Goal: Use online tool/utility: Utilize a website feature to perform a specific function

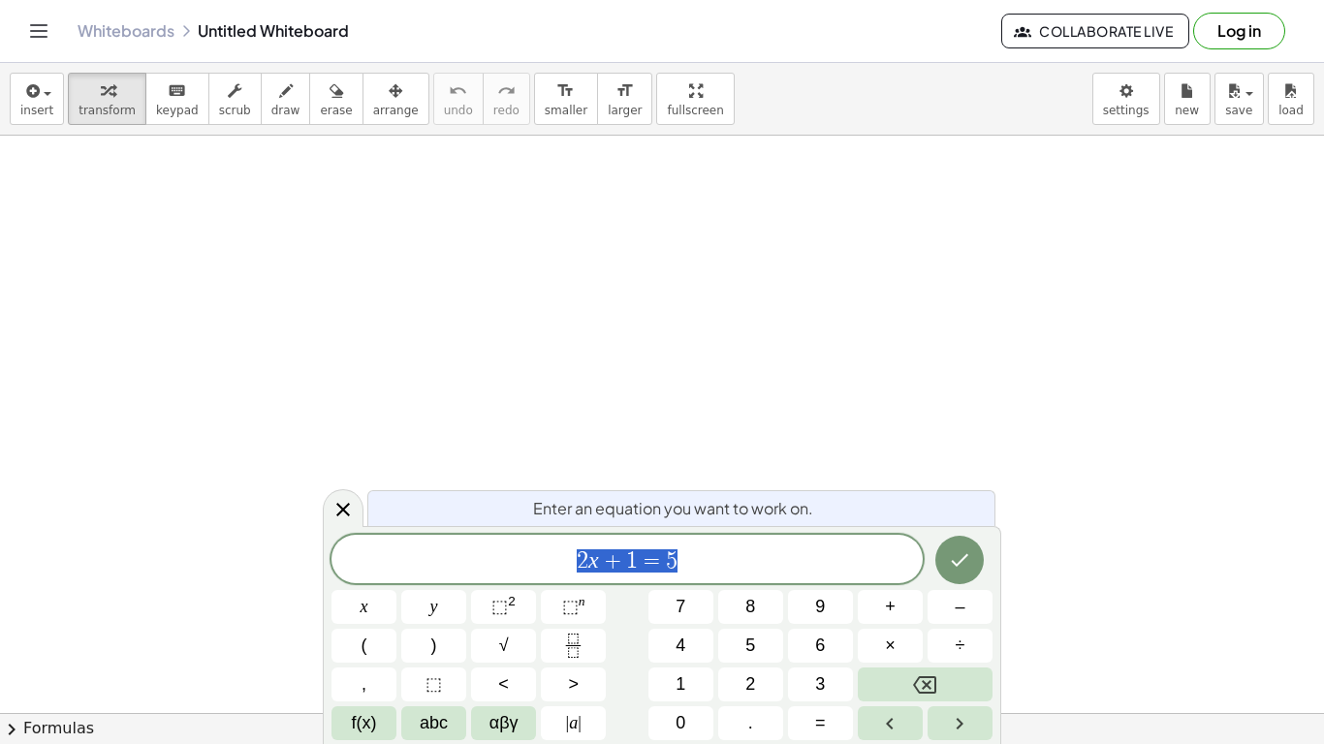
scroll to position [1, 0]
drag, startPoint x: 681, startPoint y: 556, endPoint x: 551, endPoint y: 564, distance: 131.1
click at [551, 564] on span "2 x + 1 = 5" at bounding box center [627, 561] width 591 height 27
click at [973, 563] on button "Done" at bounding box center [959, 560] width 48 height 48
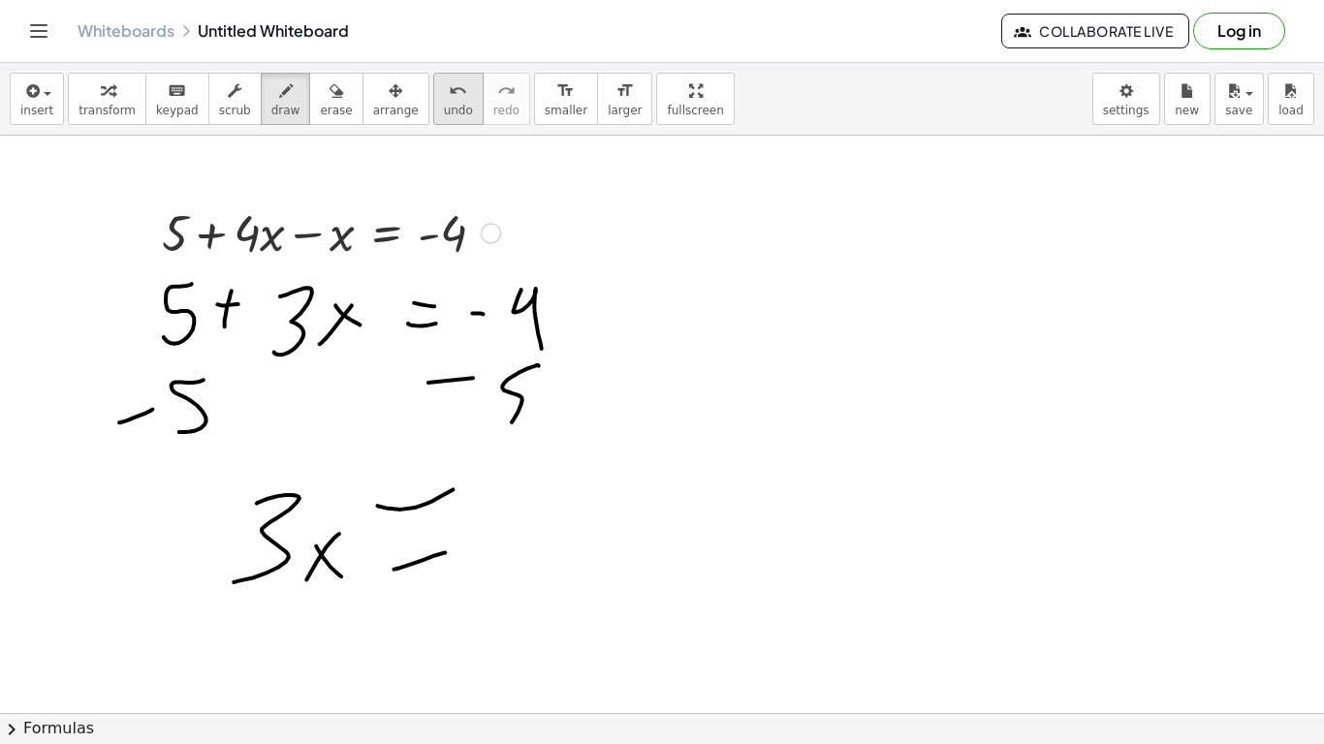
click at [433, 99] on button "undo undo" at bounding box center [458, 99] width 50 height 52
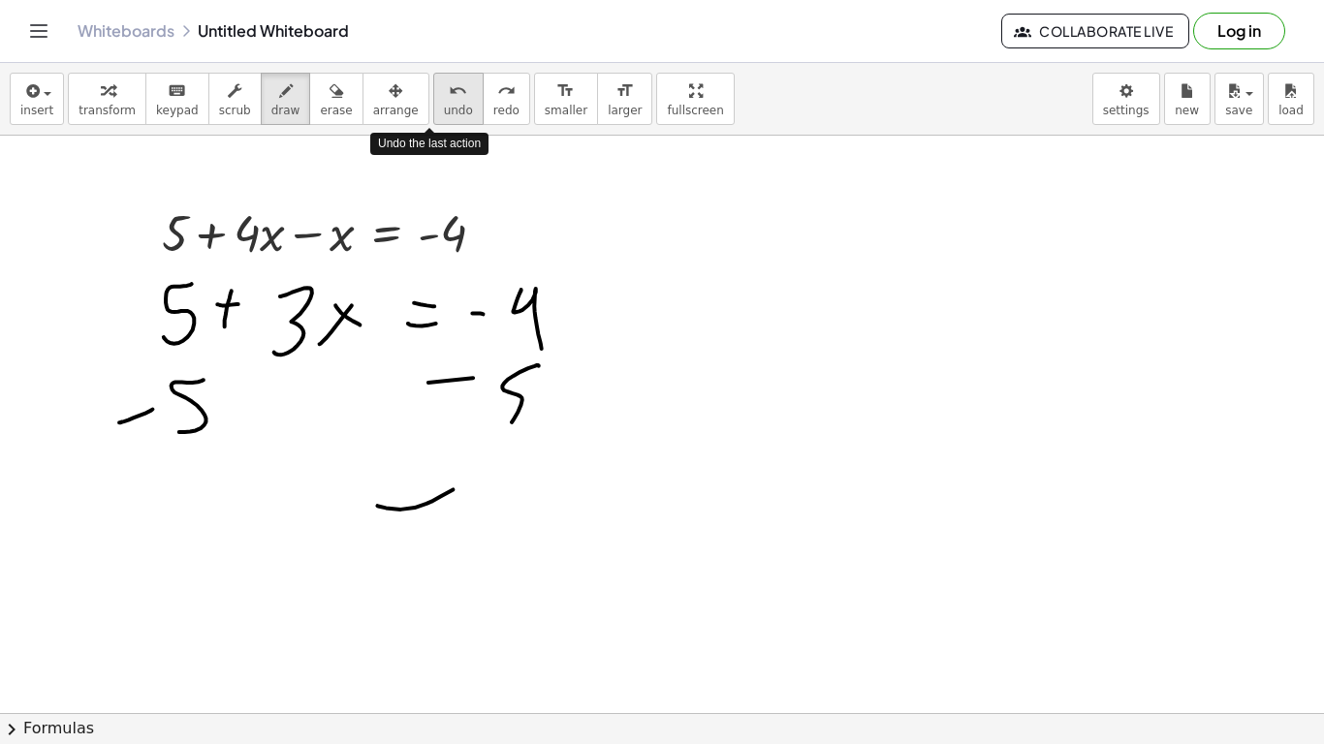
click at [433, 99] on button "undo undo" at bounding box center [458, 99] width 50 height 52
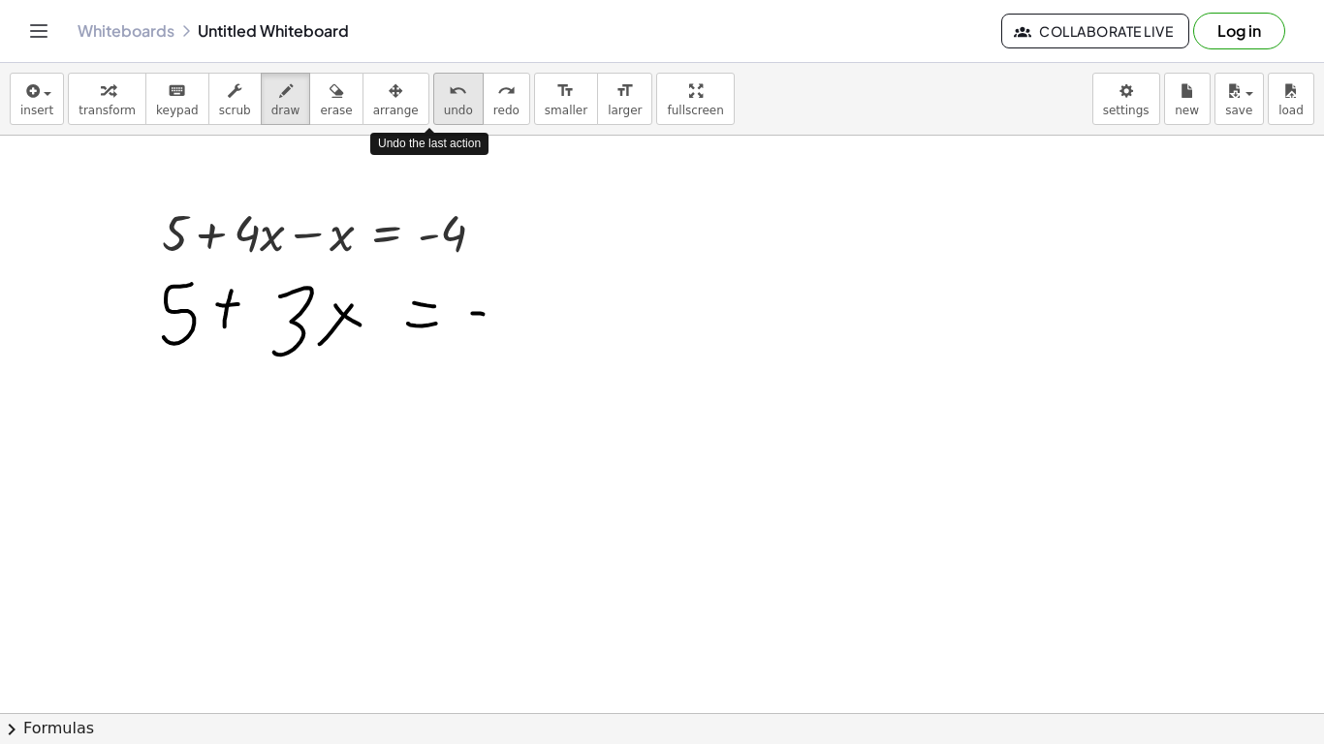
click at [433, 99] on button "undo undo" at bounding box center [458, 99] width 50 height 52
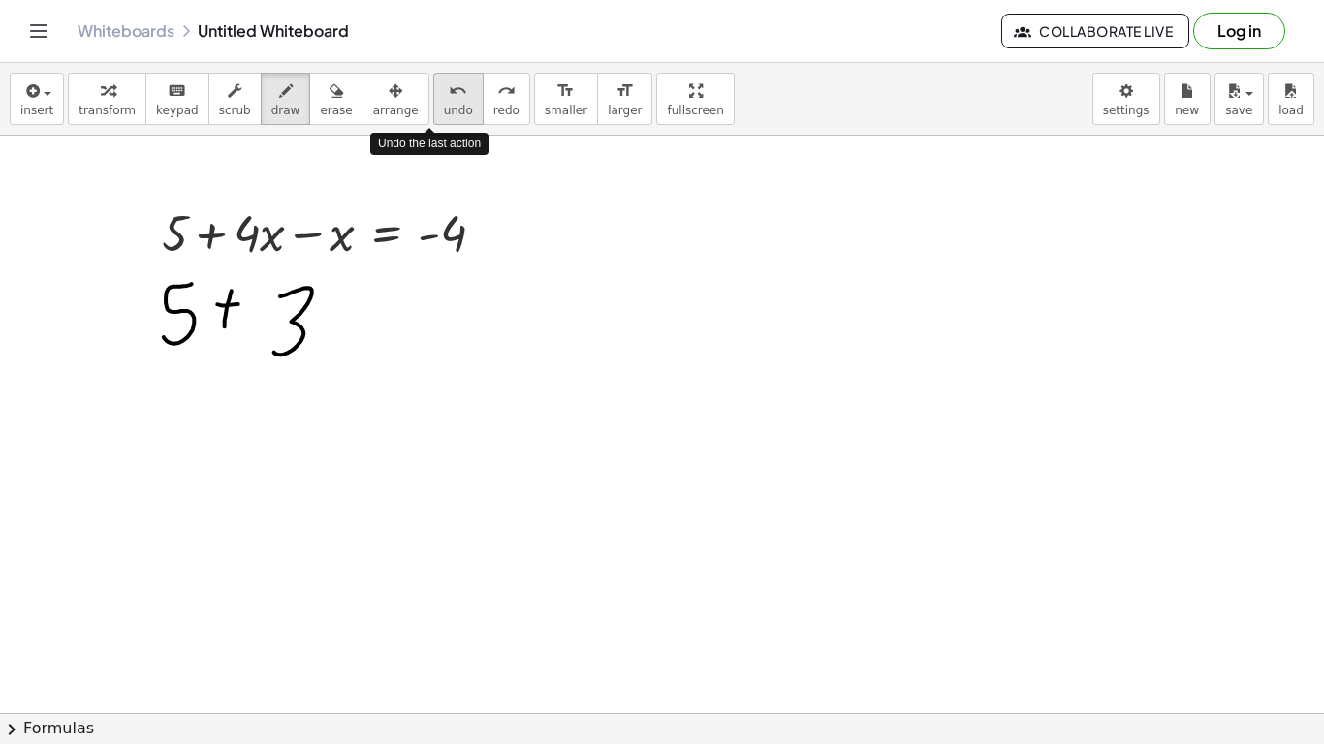
click at [433, 99] on button "undo undo" at bounding box center [458, 99] width 50 height 52
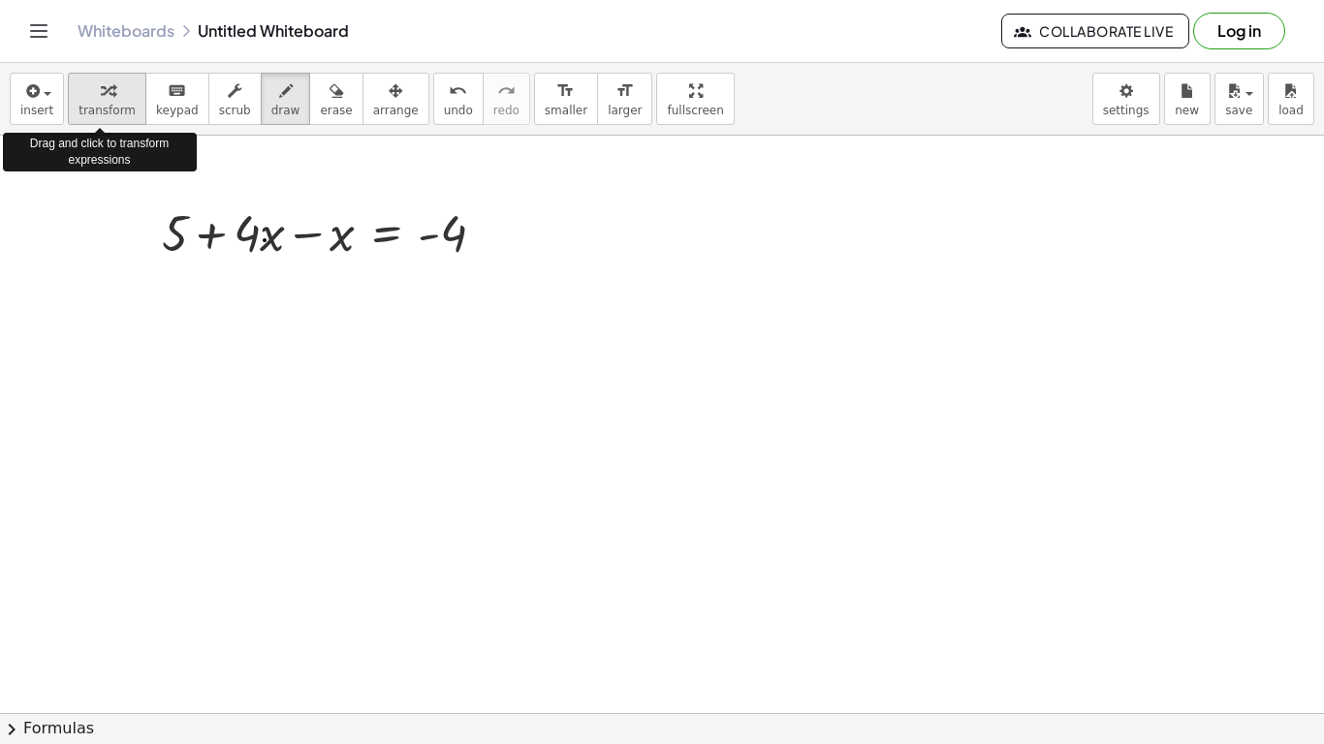
click at [119, 94] on div "button" at bounding box center [107, 90] width 57 height 23
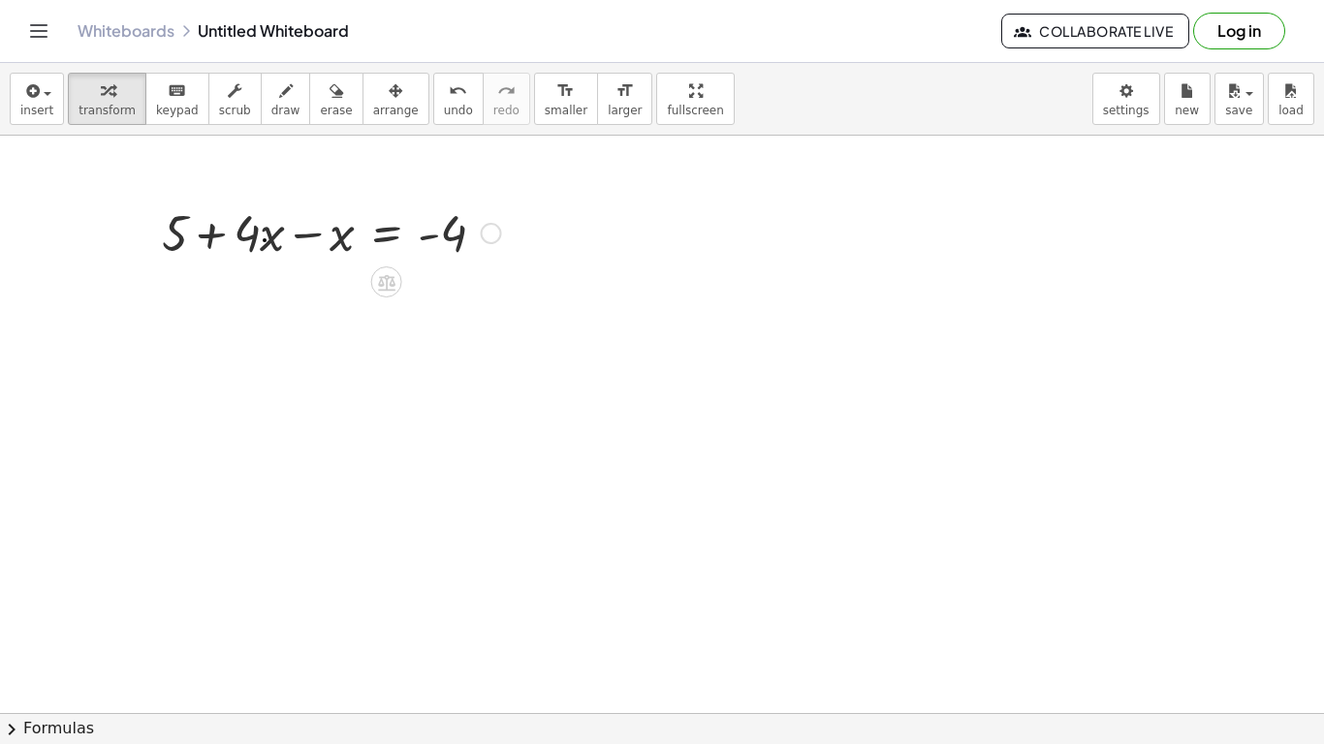
click at [491, 229] on div at bounding box center [491, 233] width 21 height 21
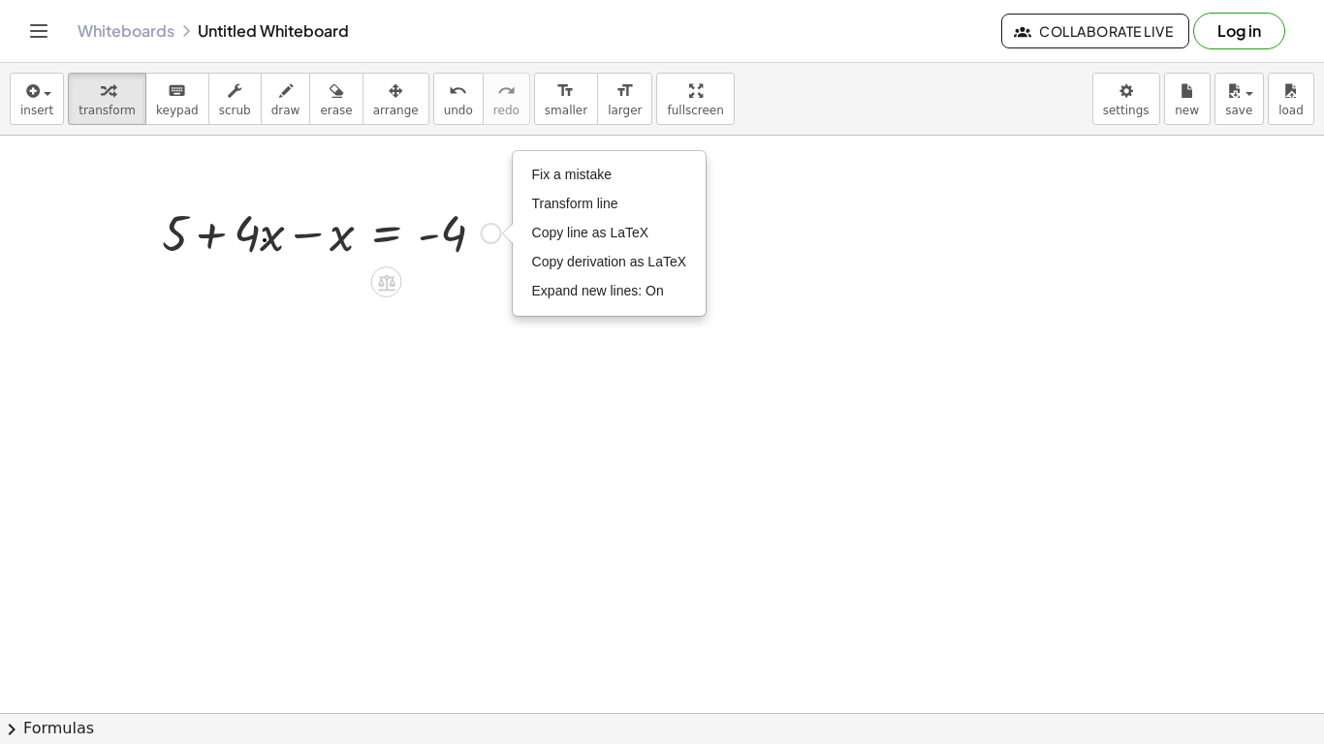
click at [491, 229] on div "Fix a mistake Transform line Copy line as LaTeX Copy derivation as LaTeX Expand…" at bounding box center [491, 233] width 21 height 21
click at [314, 241] on div at bounding box center [331, 232] width 359 height 66
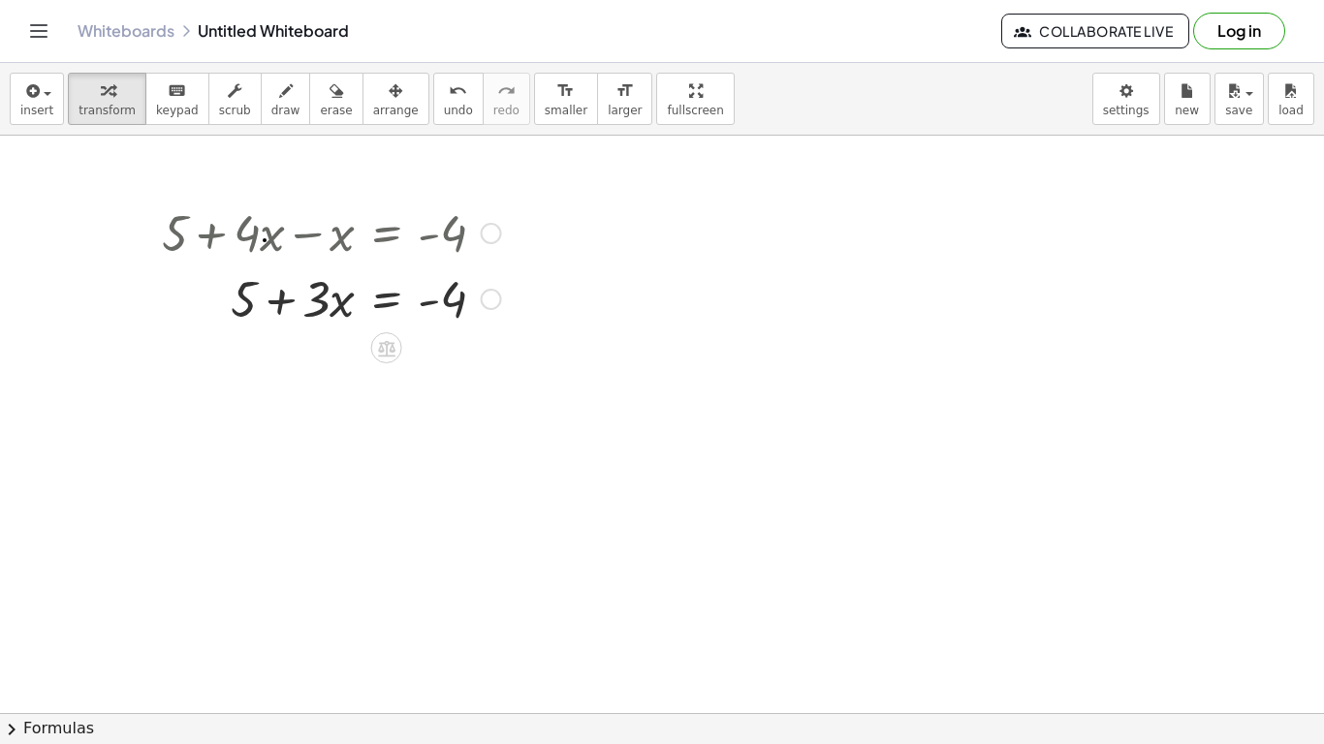
click at [250, 302] on div at bounding box center [331, 298] width 359 height 66
click at [465, 304] on div at bounding box center [331, 298] width 359 height 66
click at [450, 302] on div at bounding box center [331, 298] width 359 height 66
click at [257, 295] on div at bounding box center [331, 298] width 359 height 66
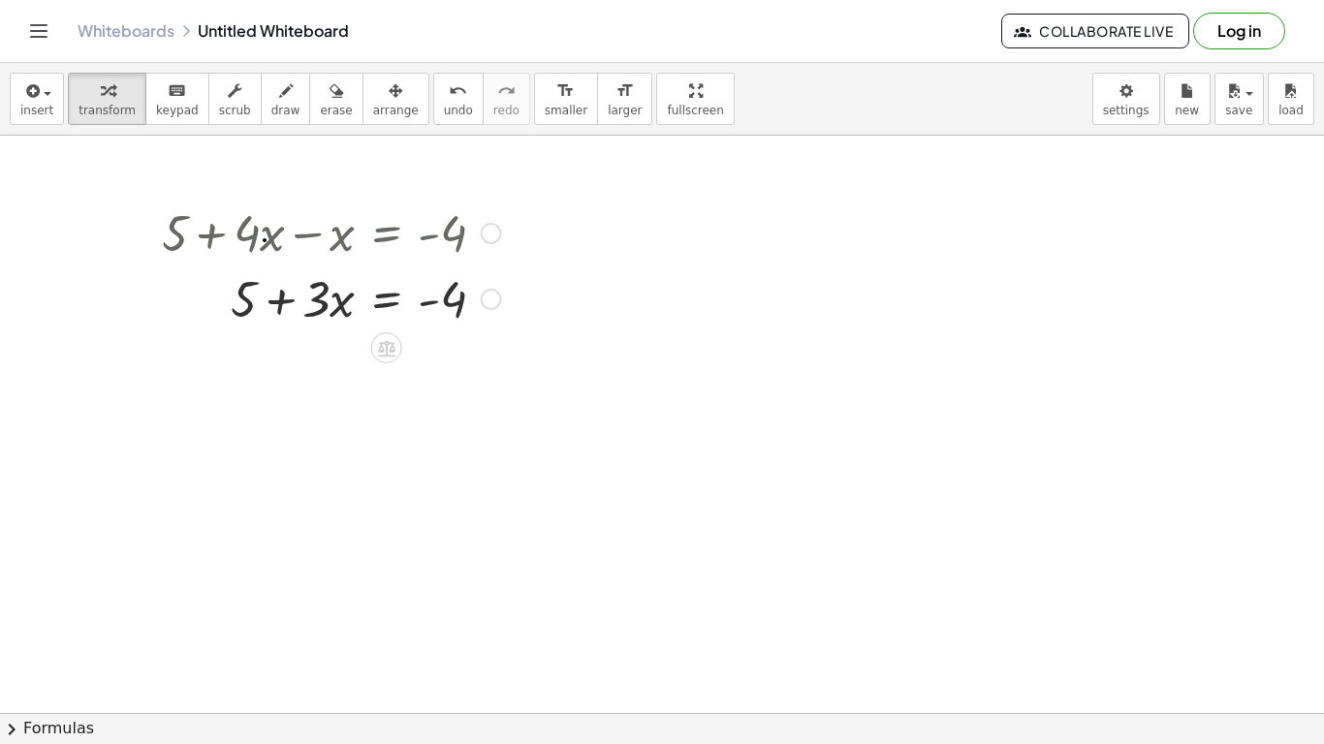
click at [248, 293] on div at bounding box center [331, 298] width 359 height 66
click at [322, 297] on div at bounding box center [331, 298] width 359 height 66
click at [351, 294] on div at bounding box center [331, 298] width 359 height 66
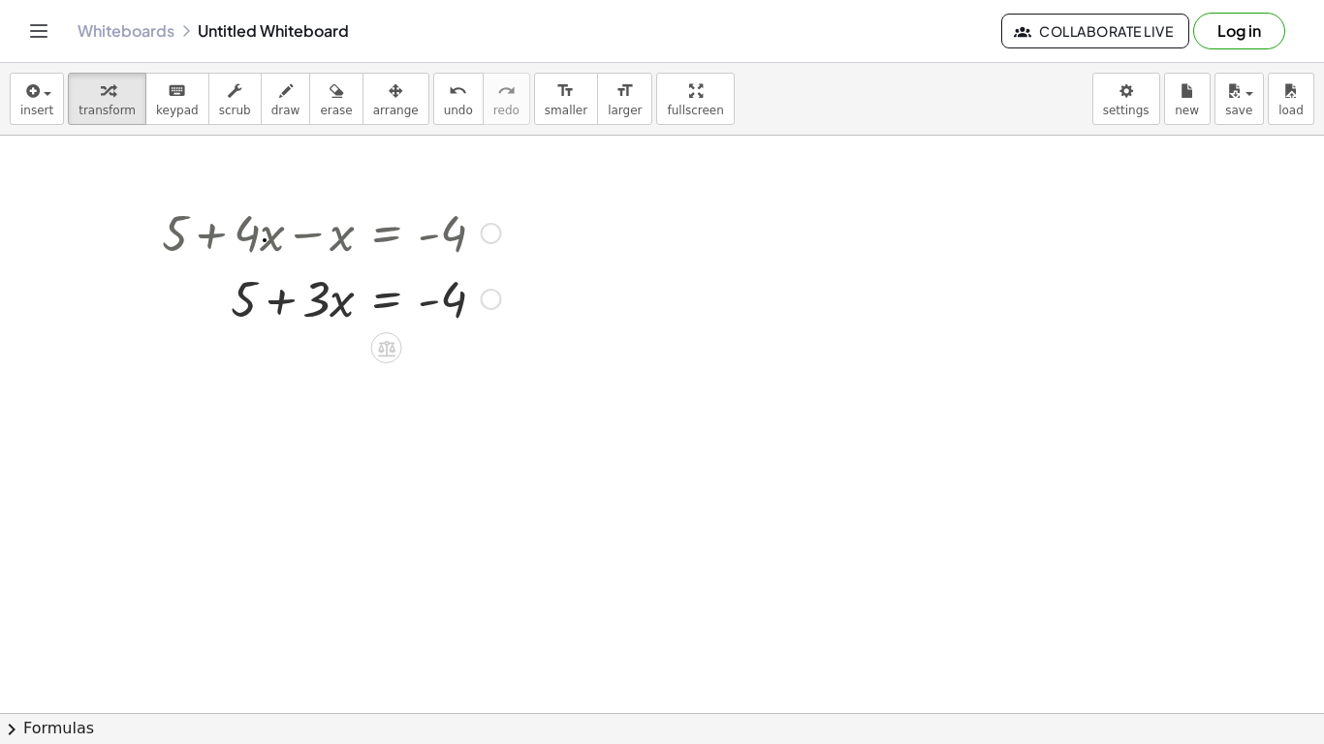
click at [484, 297] on div "Fix a mistake Transform line Copy line as LaTeX Copy derivation as LaTeX Expand…" at bounding box center [491, 299] width 21 height 21
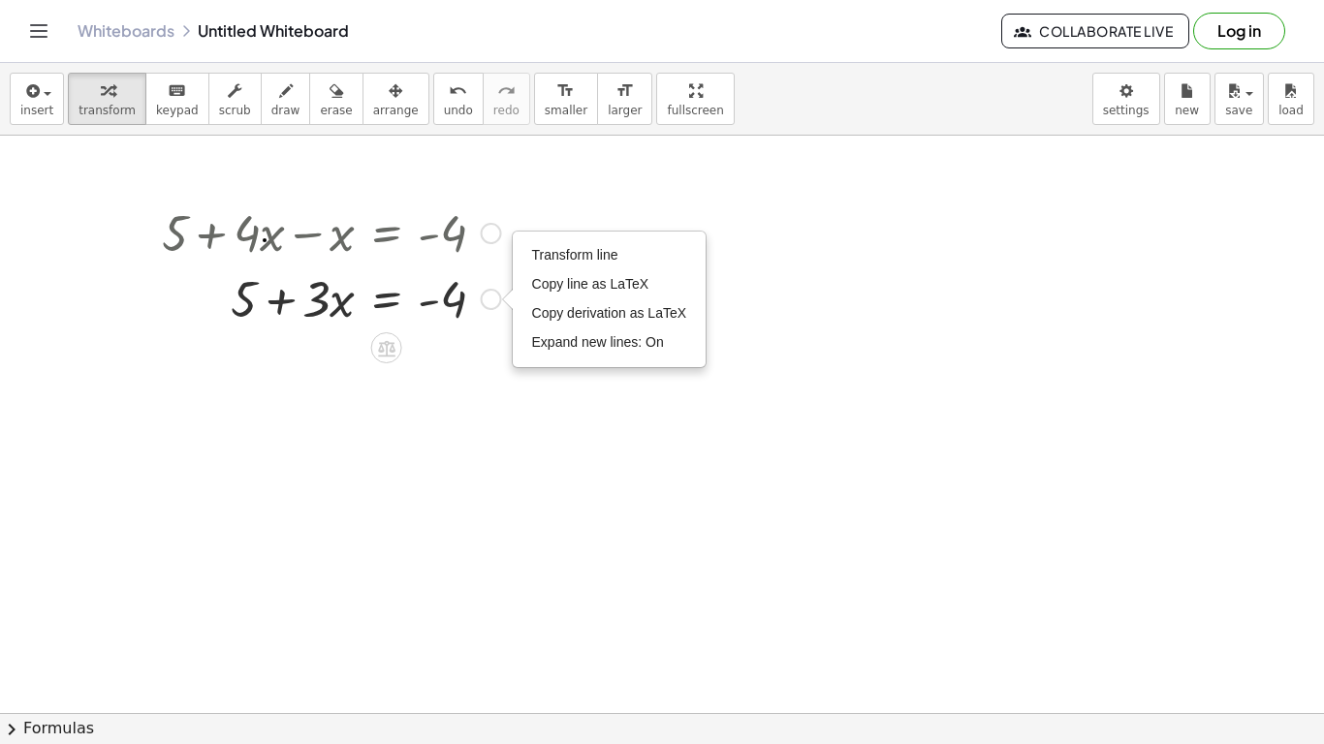
click at [219, 295] on div at bounding box center [331, 298] width 359 height 66
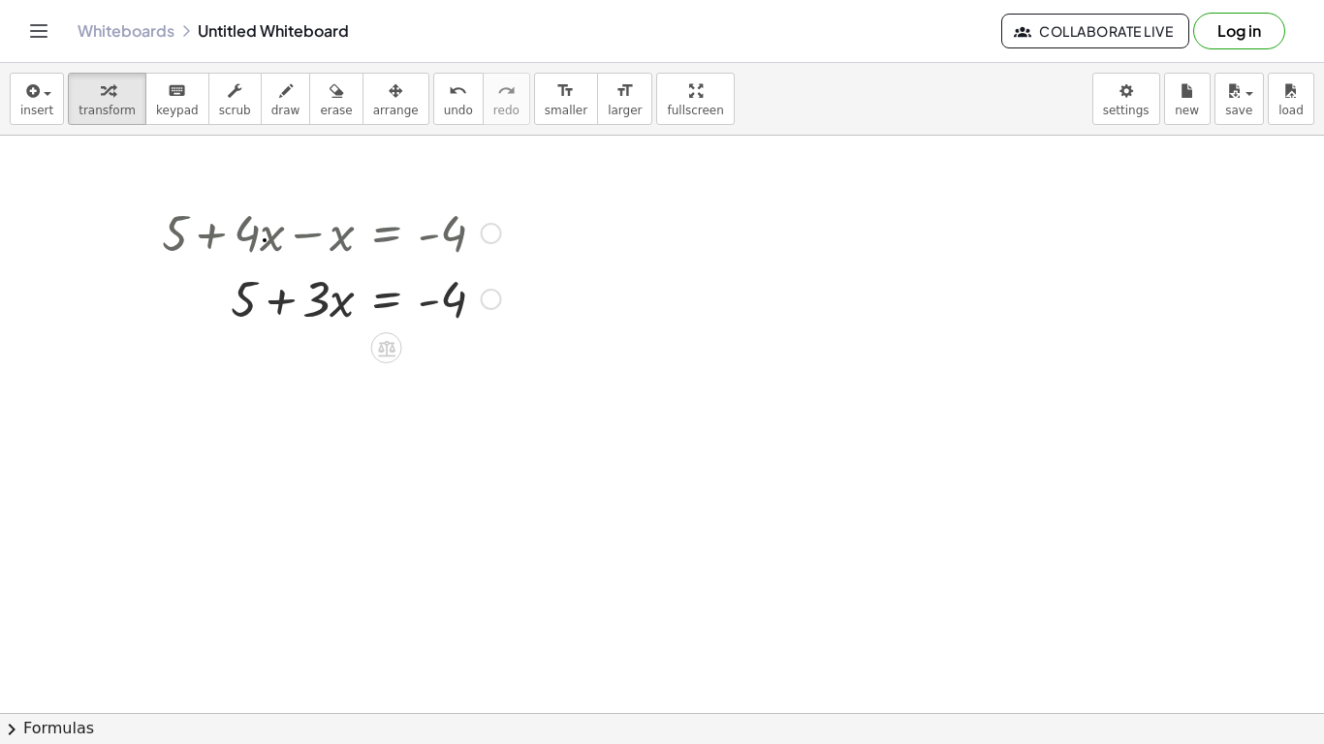
click at [232, 294] on div at bounding box center [331, 298] width 359 height 66
click at [374, 345] on div at bounding box center [386, 347] width 31 height 31
click at [344, 336] on span "−" at bounding box center [348, 348] width 12 height 28
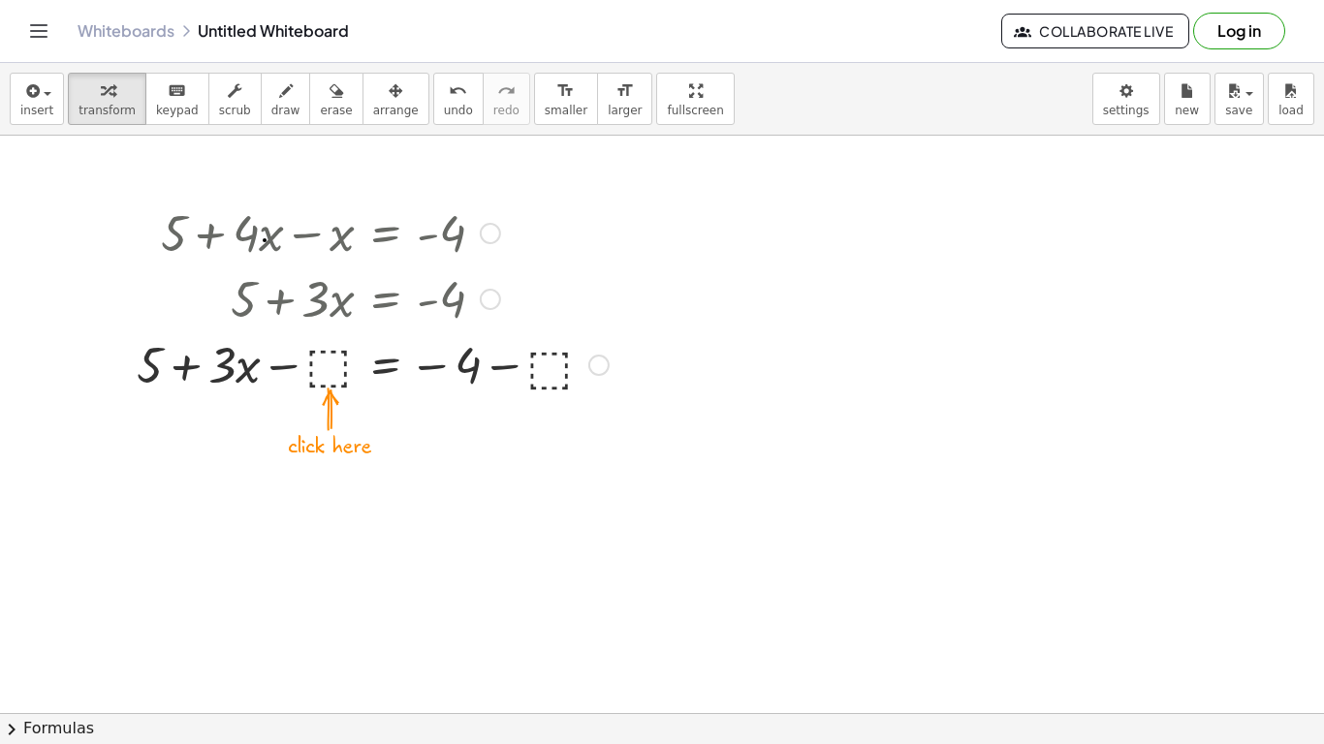
click at [333, 349] on div at bounding box center [372, 364] width 491 height 66
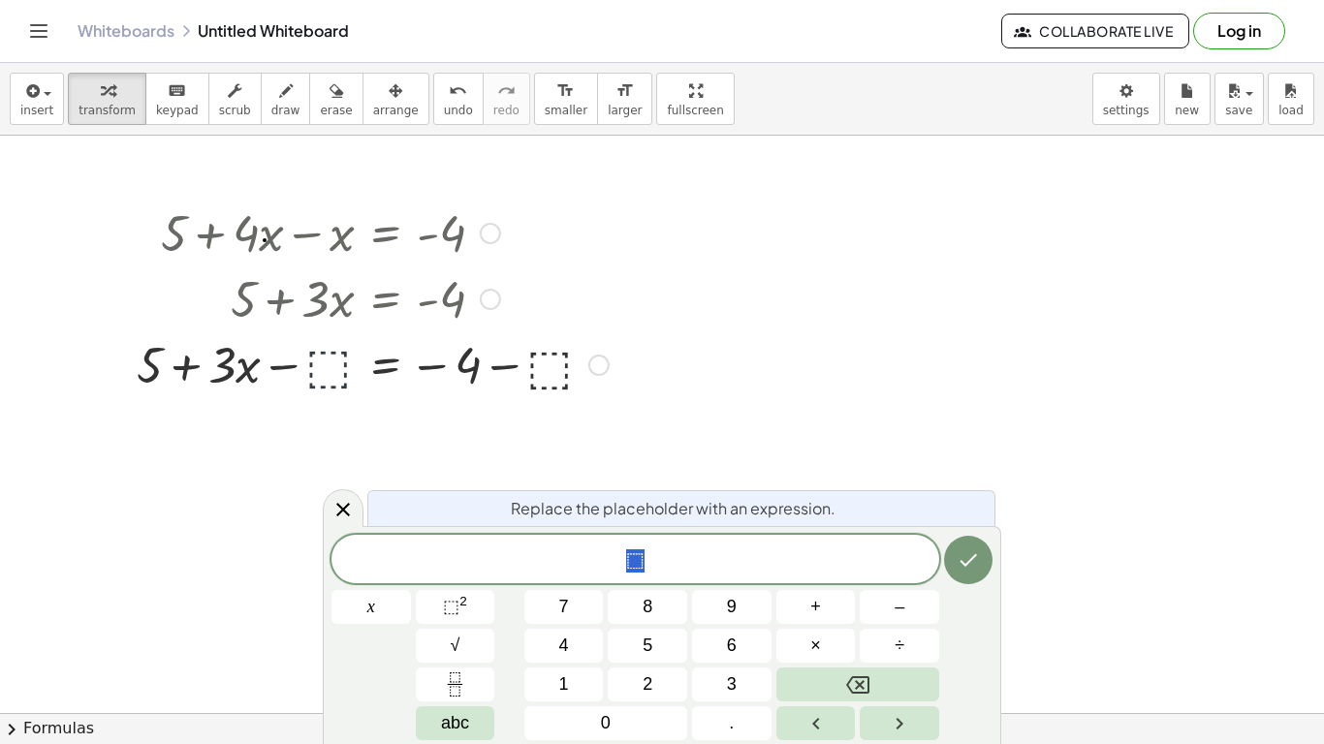
scroll to position [3, 0]
click at [444, 111] on span "undo" at bounding box center [458, 111] width 29 height 14
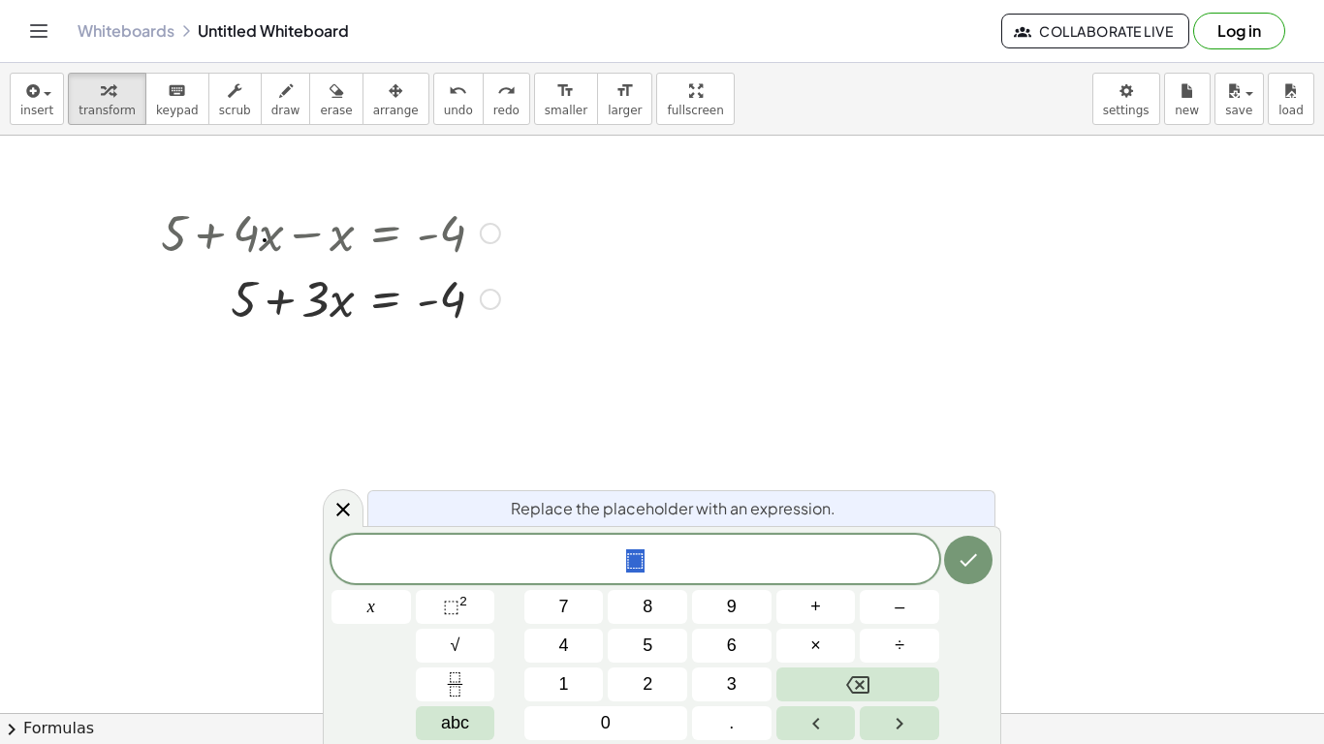
click at [243, 299] on div at bounding box center [372, 298] width 491 height 66
click at [490, 304] on div at bounding box center [490, 299] width 21 height 21
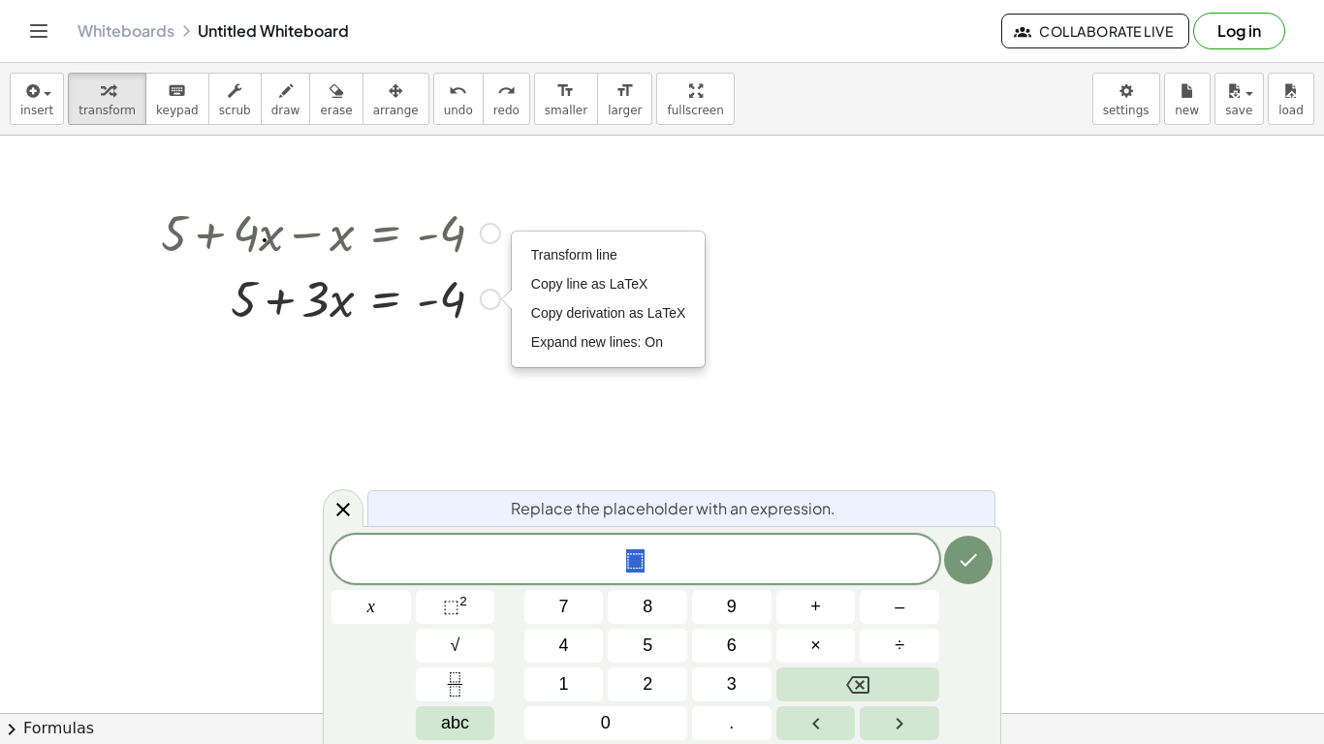
click at [458, 304] on div at bounding box center [372, 298] width 491 height 66
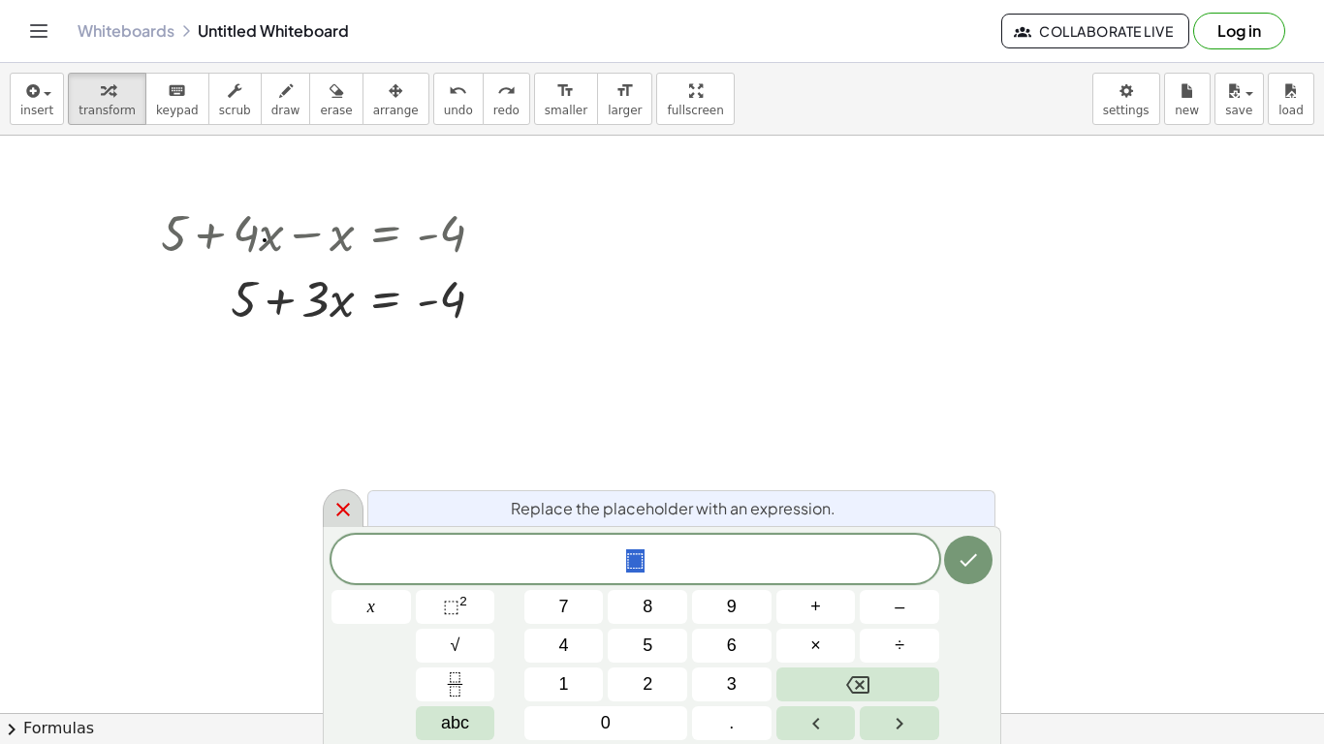
click at [350, 513] on icon at bounding box center [343, 509] width 23 height 23
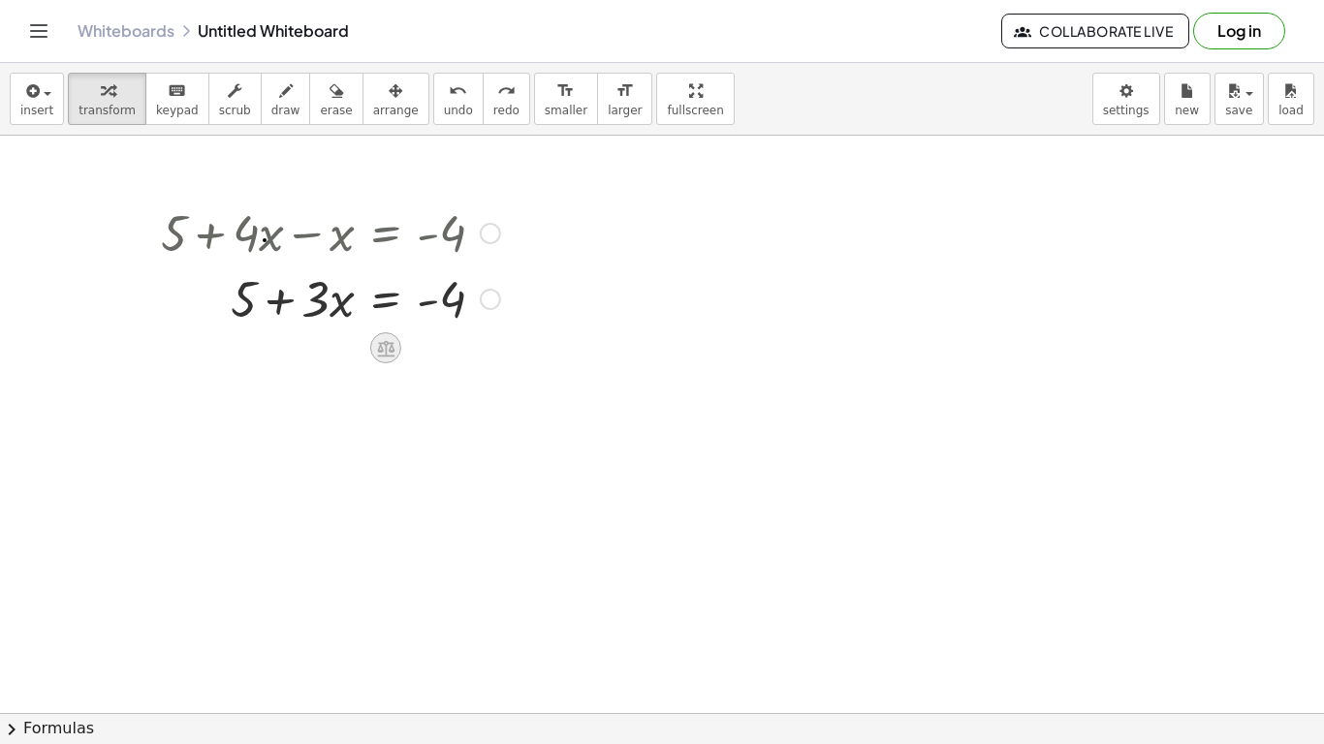
click at [393, 343] on icon at bounding box center [385, 348] width 17 height 16
click at [456, 345] on icon at bounding box center [463, 347] width 17 height 17
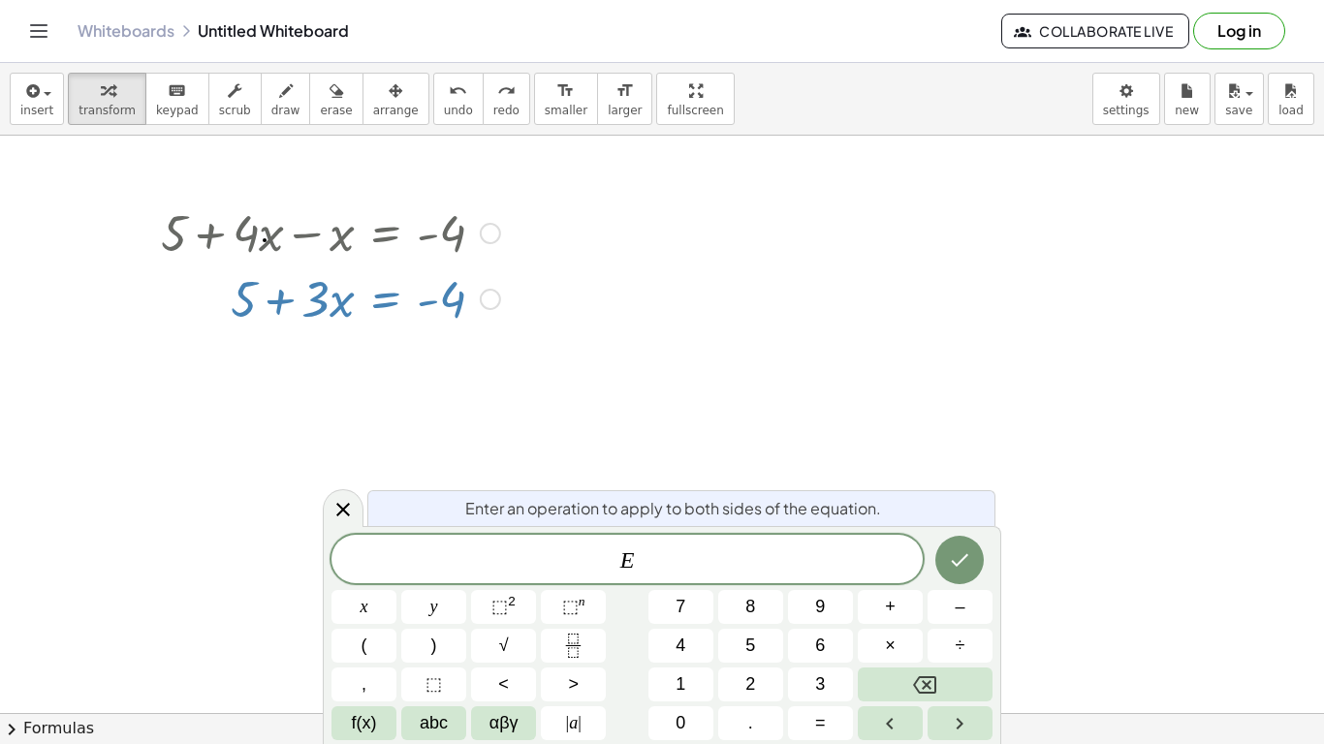
click at [456, 345] on div "+ 5 + · 4 · x − x = - 4 + 5 + · 3 · x = - 4 Transform line Copy line as LaTeX C…" at bounding box center [366, 297] width 516 height 207
click at [338, 522] on div at bounding box center [343, 509] width 41 height 38
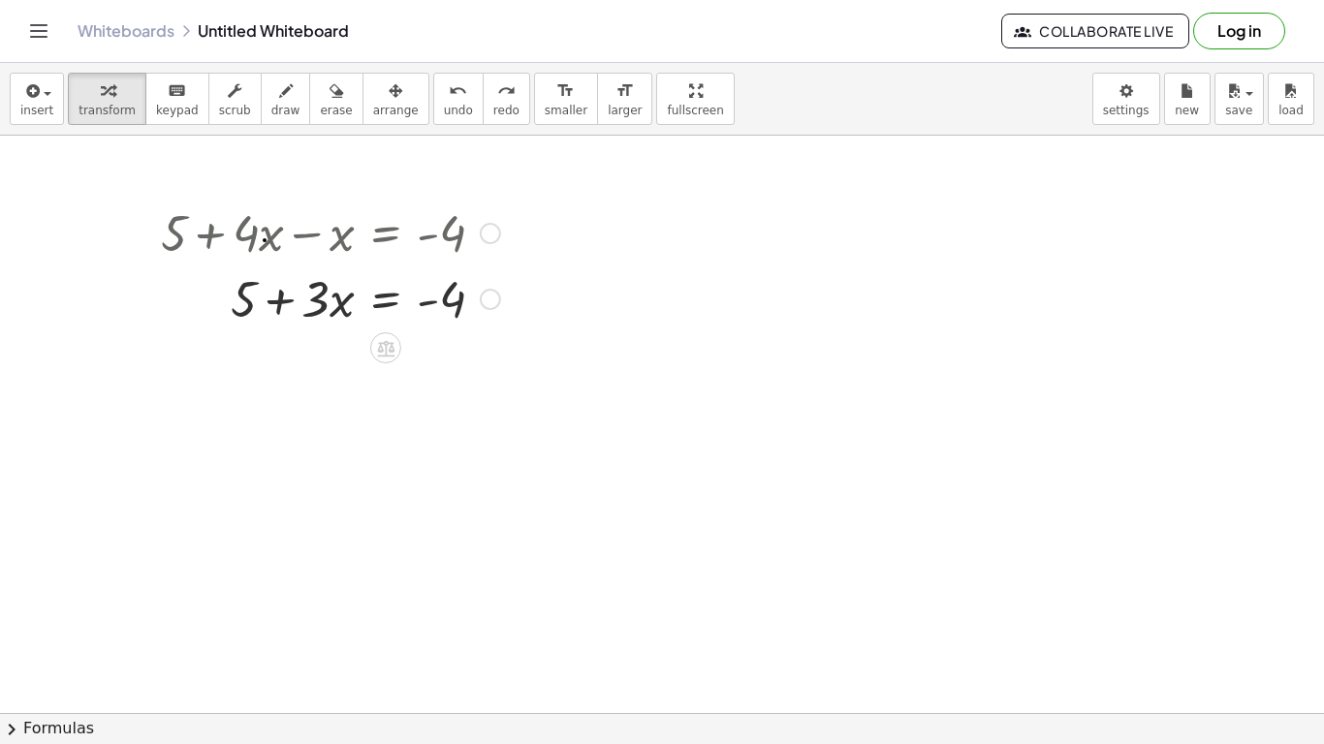
click at [488, 292] on div "Transform line Copy line as LaTeX Copy derivation as LaTeX Expand new lines: On" at bounding box center [490, 299] width 21 height 21
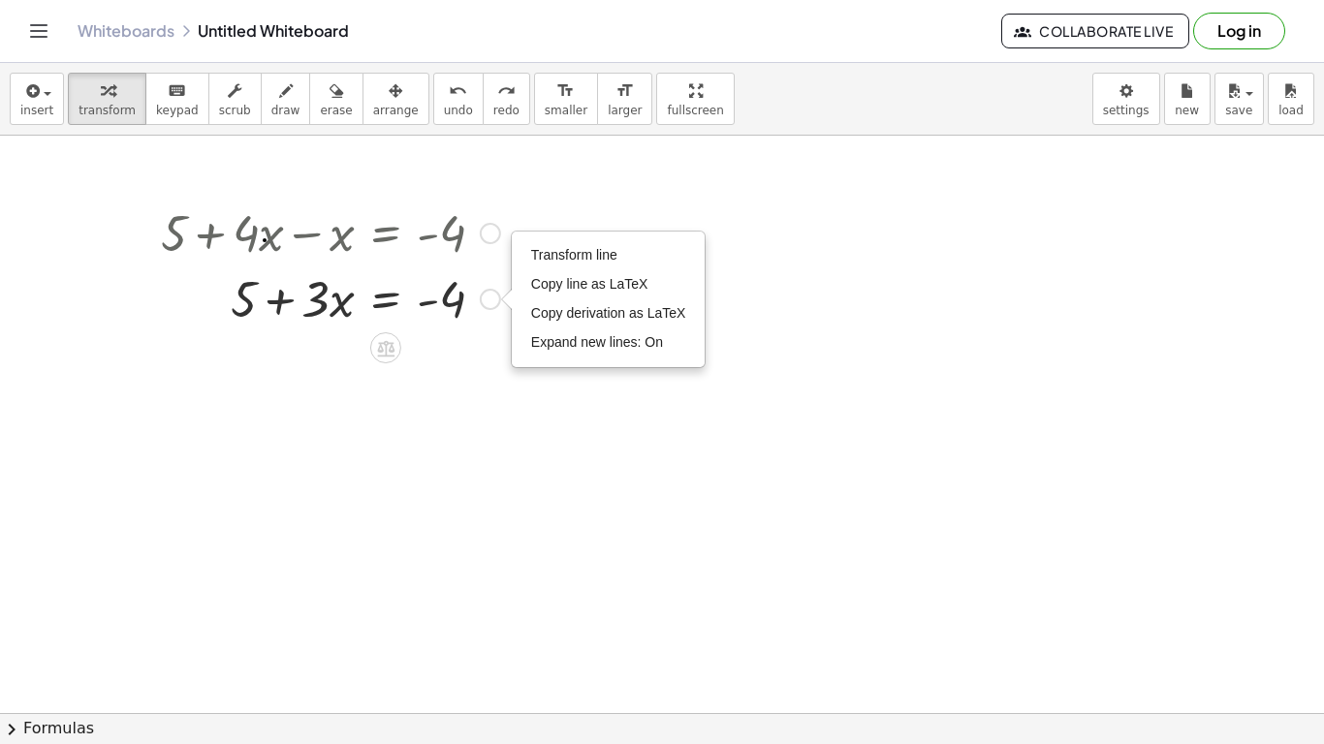
click at [488, 292] on div "Transform line Copy line as LaTeX Copy derivation as LaTeX Expand new lines: On" at bounding box center [490, 299] width 21 height 21
click at [396, 346] on div at bounding box center [385, 347] width 31 height 31
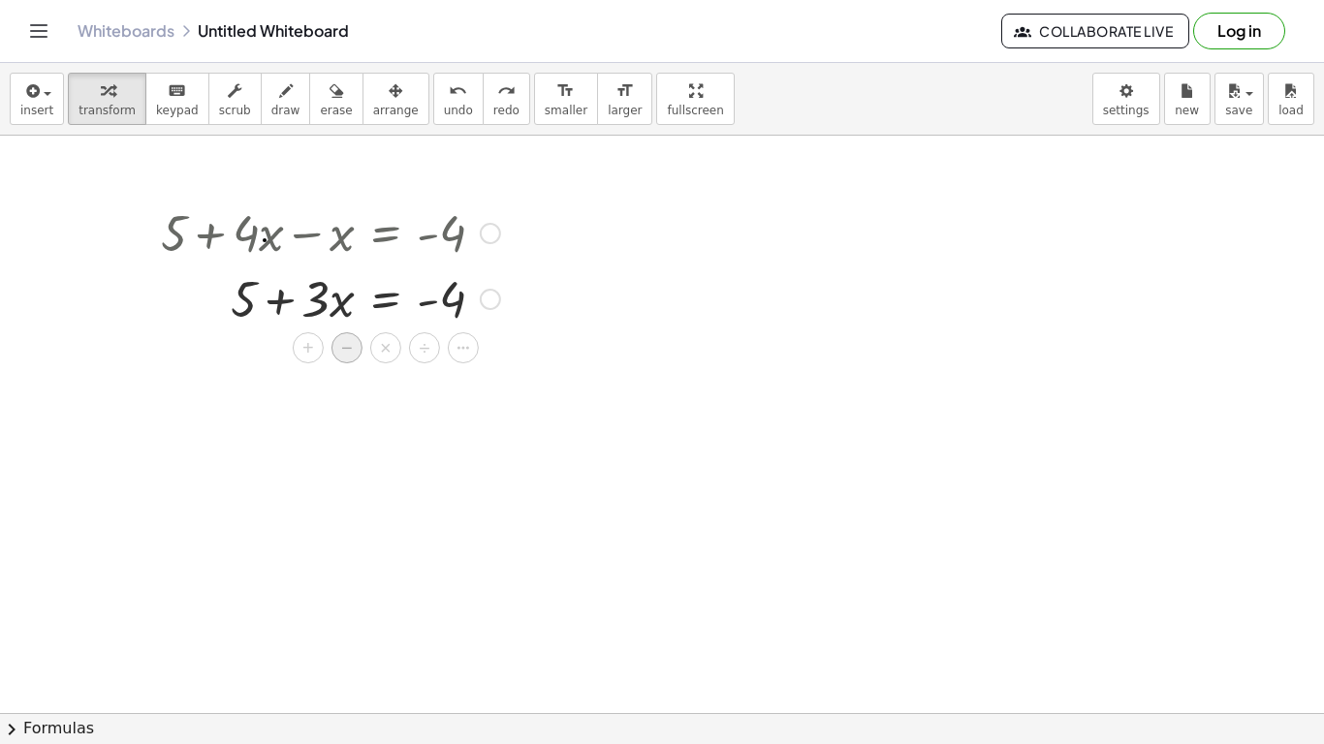
click at [344, 352] on span "−" at bounding box center [347, 348] width 12 height 28
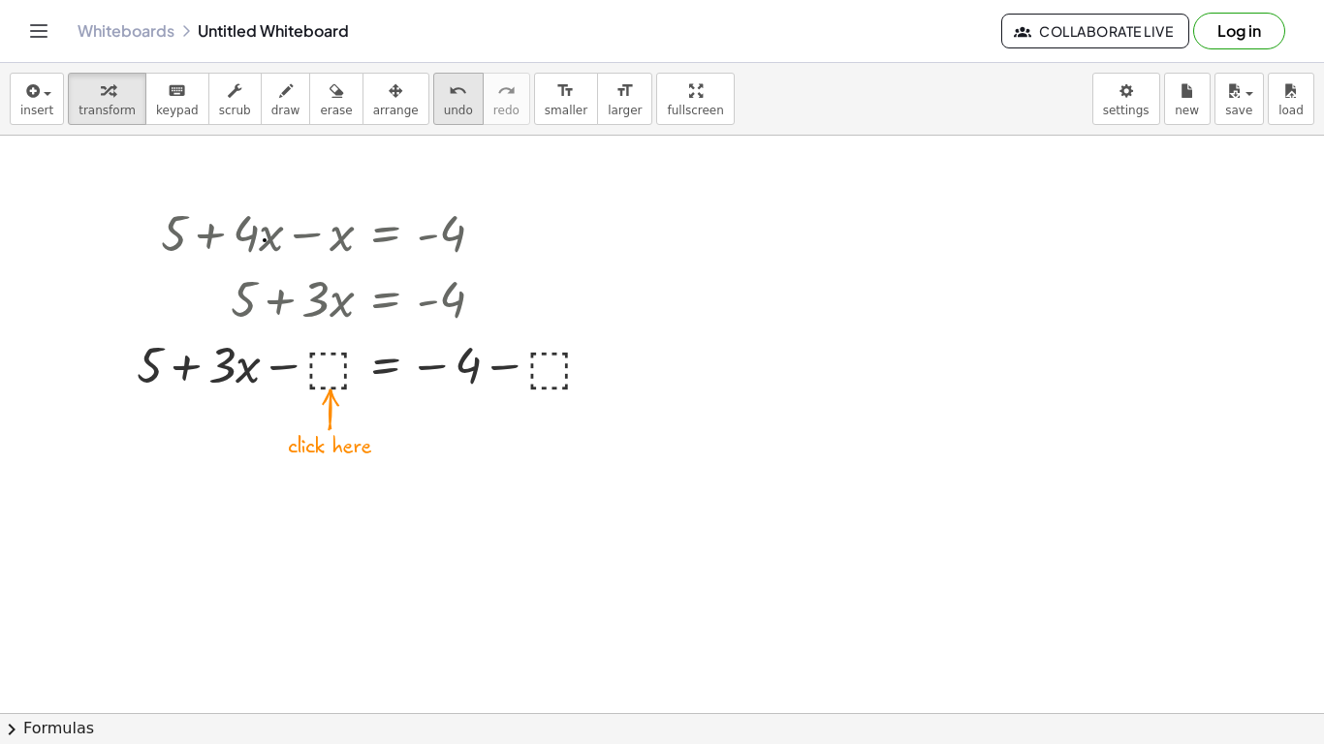
click at [446, 91] on button "undo undo" at bounding box center [458, 99] width 50 height 52
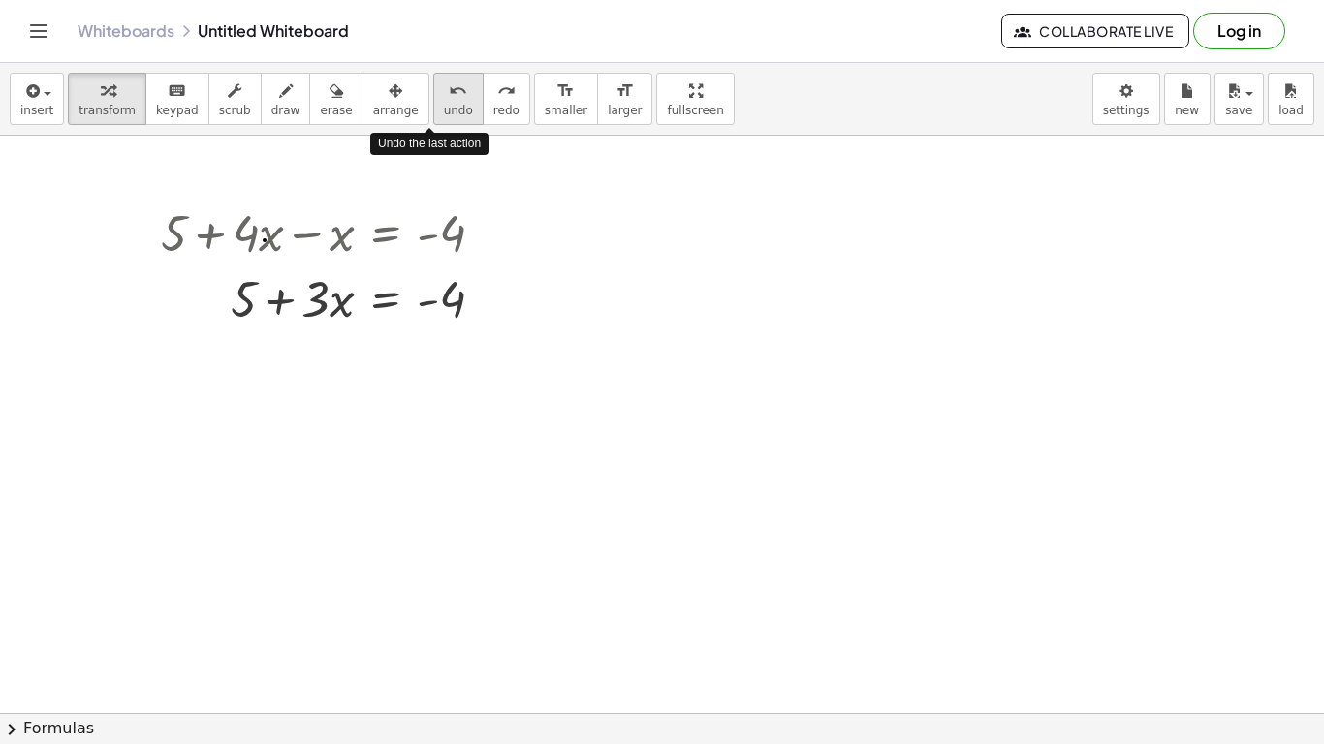
click at [446, 91] on button "undo undo" at bounding box center [458, 99] width 50 height 52
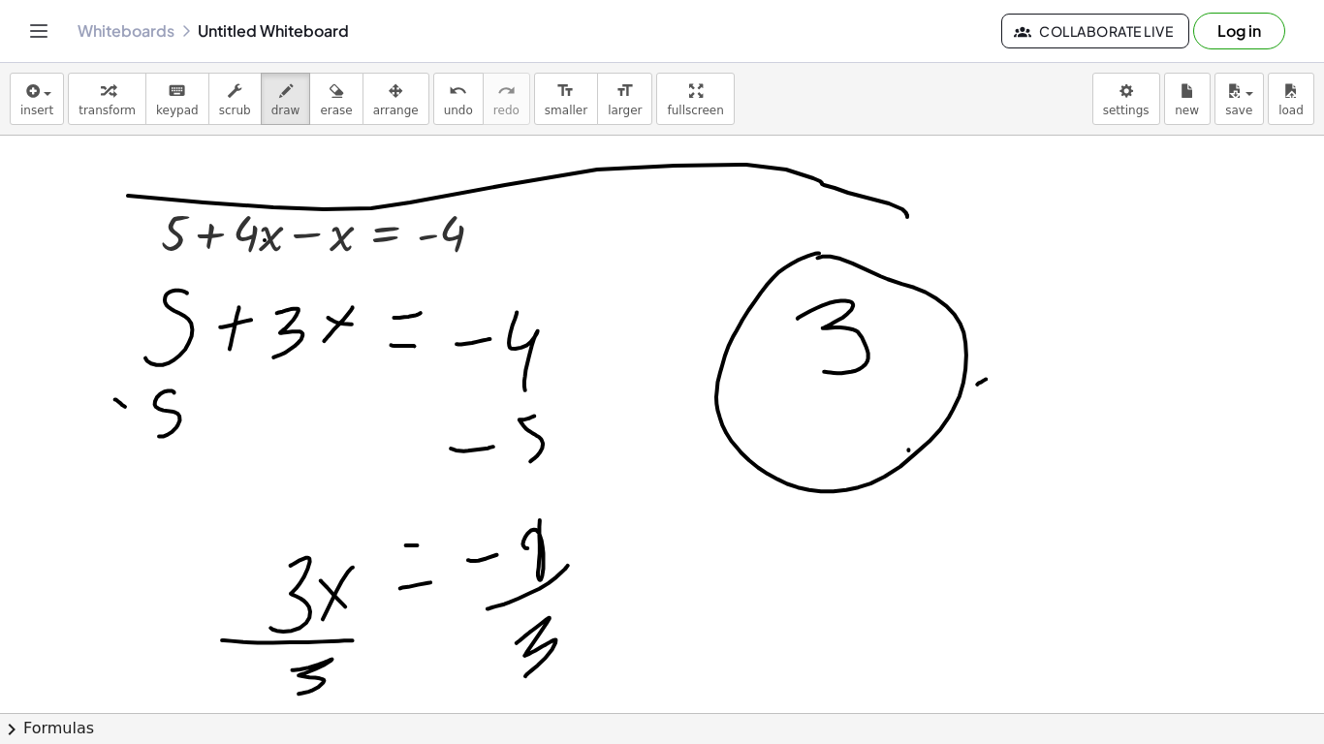
drag, startPoint x: 128, startPoint y: 196, endPoint x: 908, endPoint y: 217, distance: 780.6
click at [433, 101] on button "undo undo" at bounding box center [458, 99] width 50 height 52
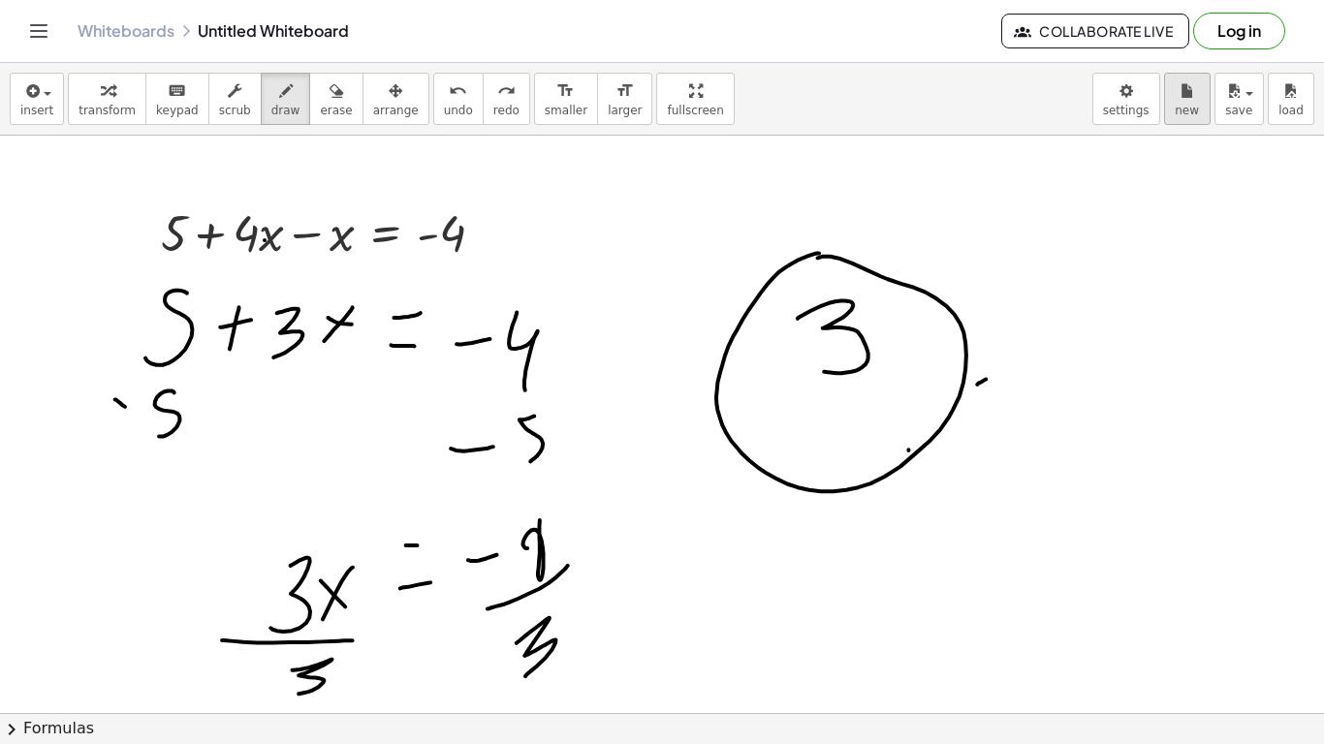
click at [1203, 98] on button "new" at bounding box center [1187, 99] width 47 height 52
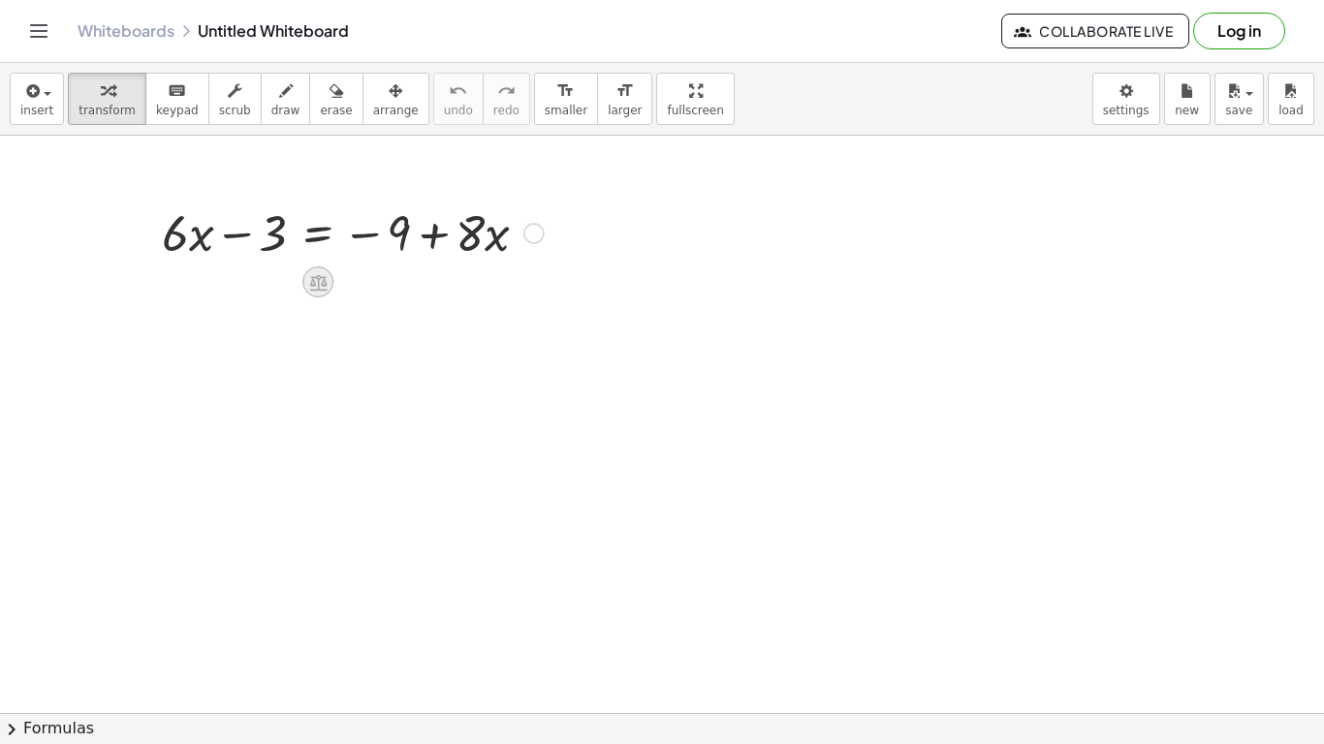
click at [324, 280] on icon at bounding box center [317, 282] width 17 height 16
click at [367, 230] on div at bounding box center [352, 232] width 401 height 66
click at [369, 231] on div at bounding box center [352, 232] width 401 height 66
click at [245, 236] on div at bounding box center [352, 232] width 401 height 66
click at [430, 235] on div at bounding box center [352, 232] width 401 height 66
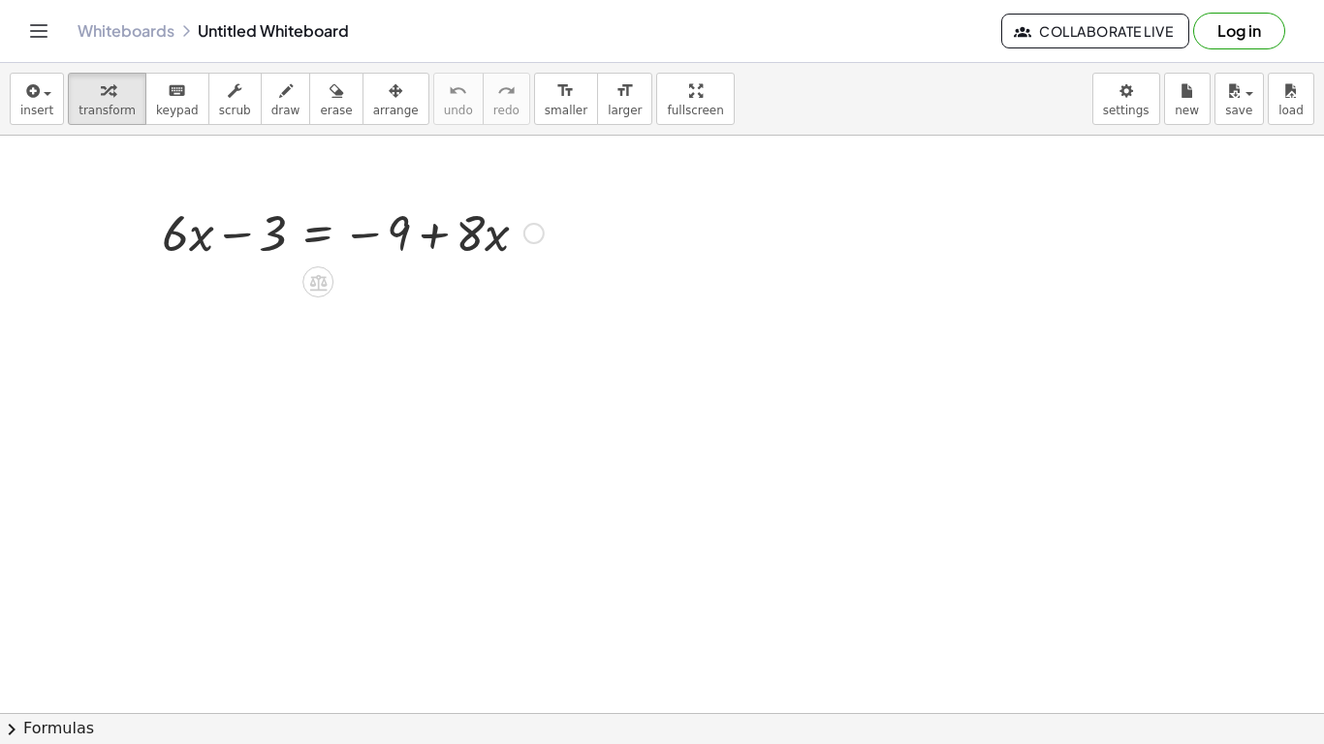
click at [368, 233] on div at bounding box center [352, 232] width 401 height 66
click at [309, 278] on icon at bounding box center [318, 282] width 20 height 20
drag, startPoint x: 244, startPoint y: 277, endPoint x: 356, endPoint y: 231, distance: 120.8
click at [318, 234] on div "+ · 6 · x − 3 = − 9 + · 8 · x + − × ÷" at bounding box center [318, 234] width 0 height 0
click at [356, 231] on div at bounding box center [352, 232] width 401 height 66
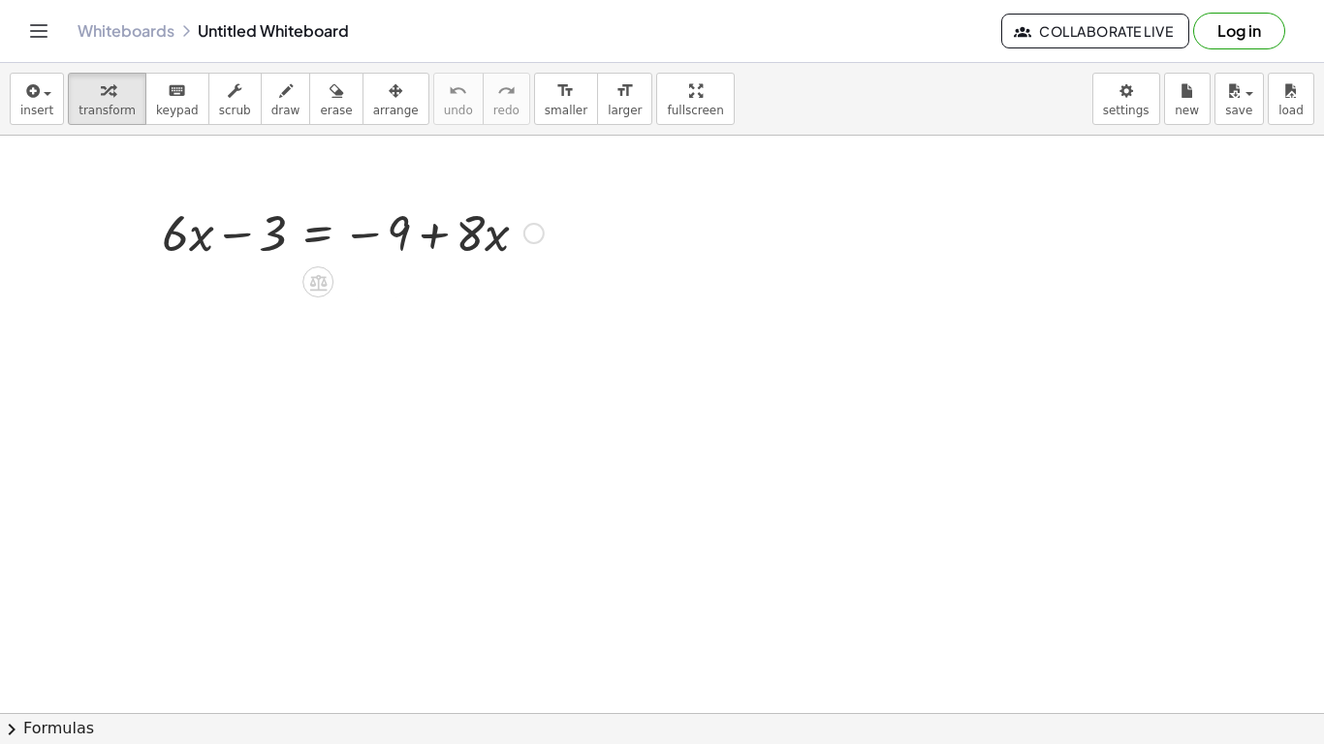
click at [322, 277] on icon at bounding box center [317, 282] width 17 height 16
click at [228, 281] on div "+" at bounding box center [240, 282] width 31 height 31
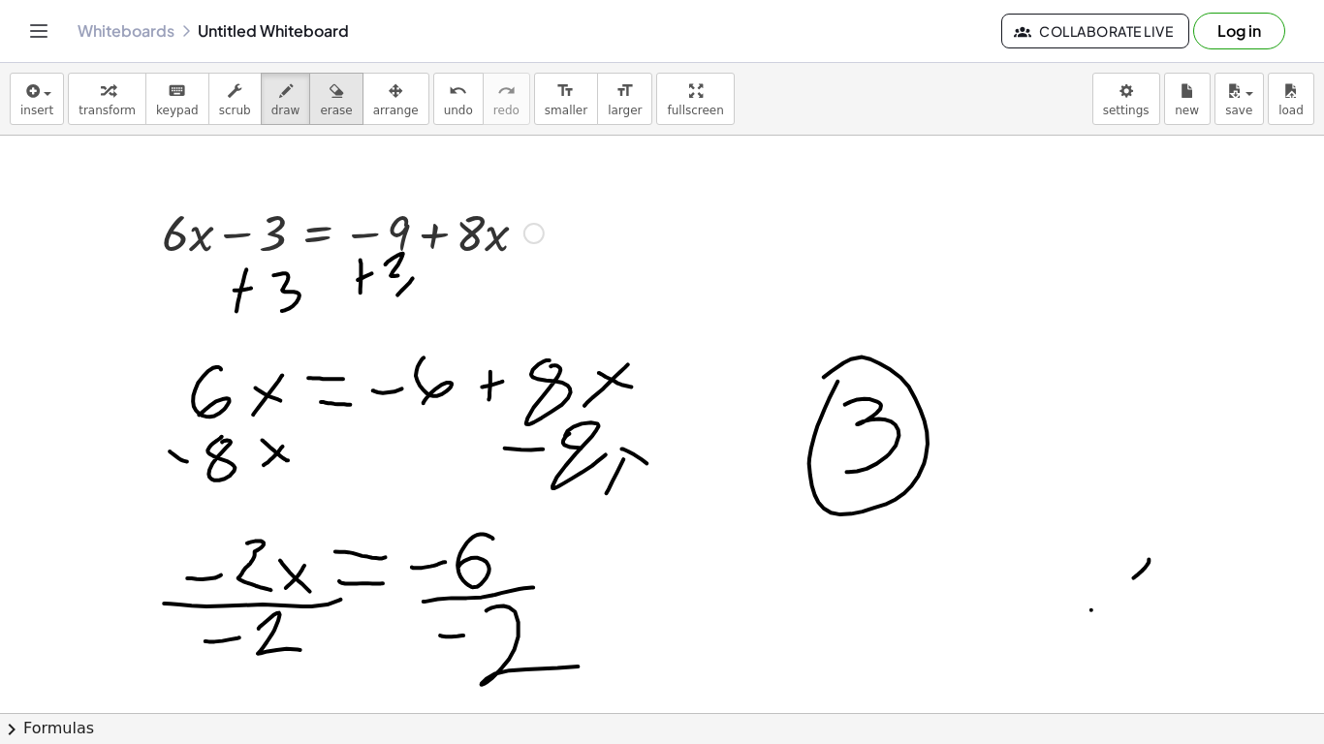
click at [322, 111] on span "erase" at bounding box center [336, 111] width 32 height 14
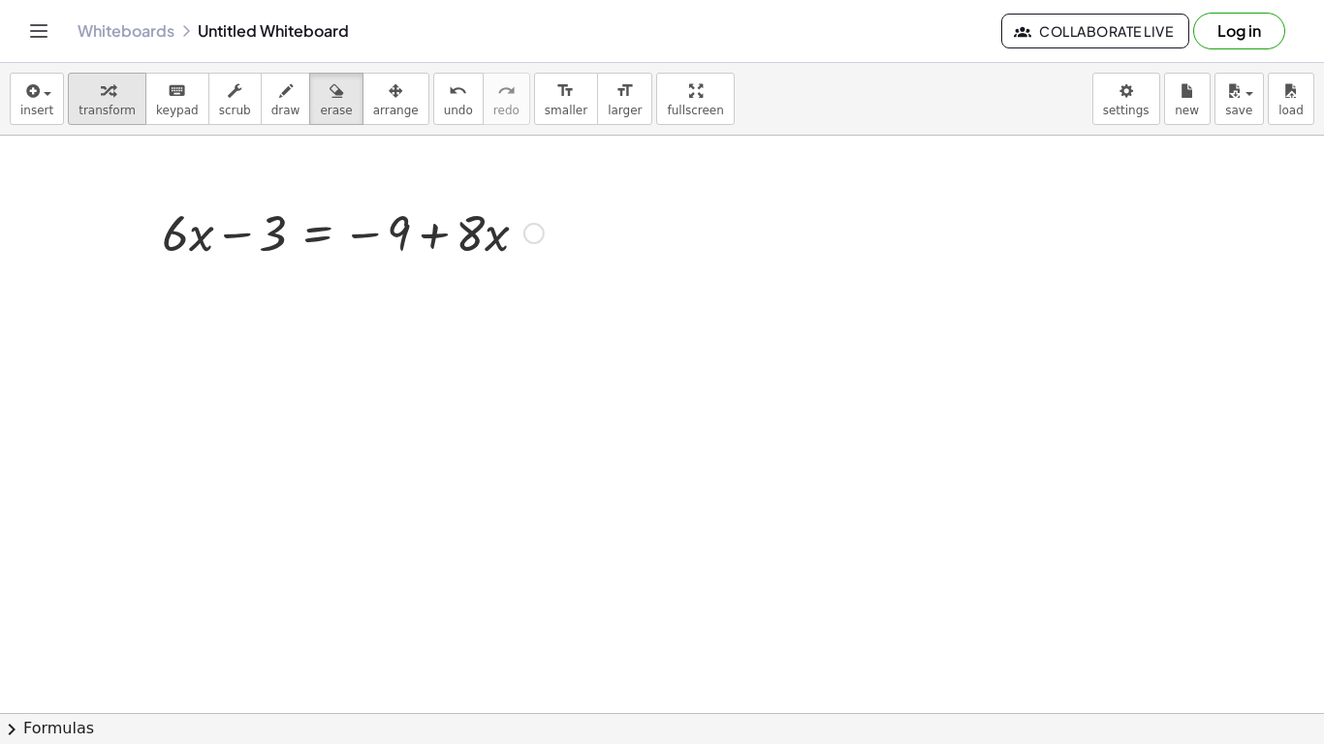
click at [125, 106] on button "transform" at bounding box center [107, 99] width 79 height 52
click at [296, 233] on div at bounding box center [352, 232] width 401 height 66
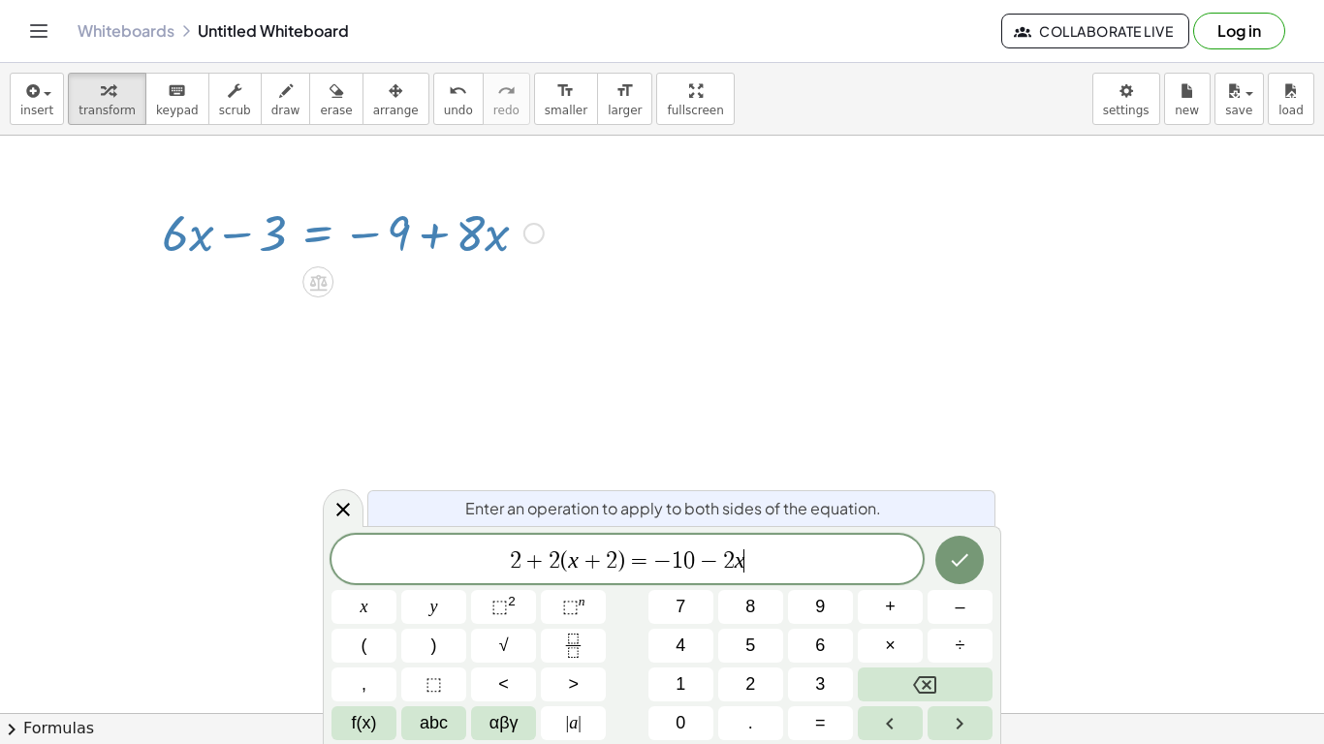
scroll to position [5, 0]
click at [960, 567] on icon "Done" at bounding box center [959, 560] width 23 height 23
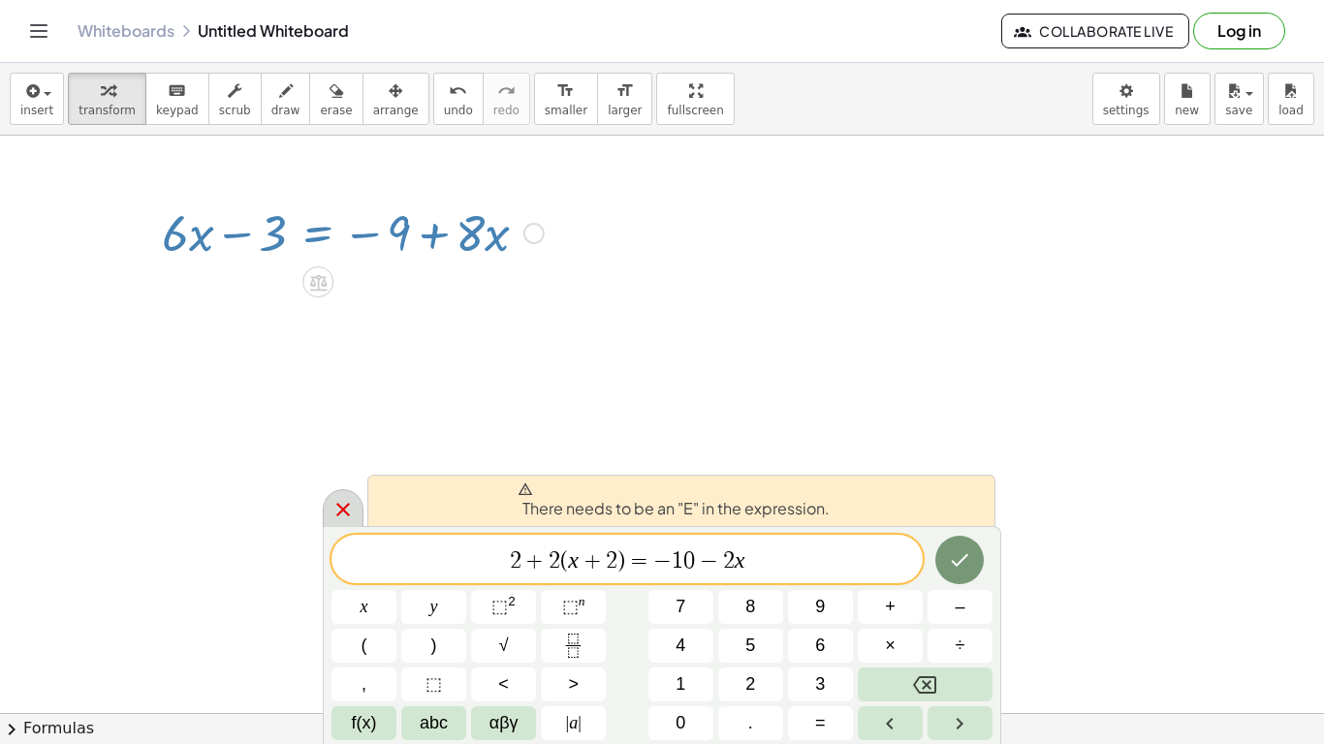
click at [333, 519] on icon at bounding box center [343, 509] width 23 height 23
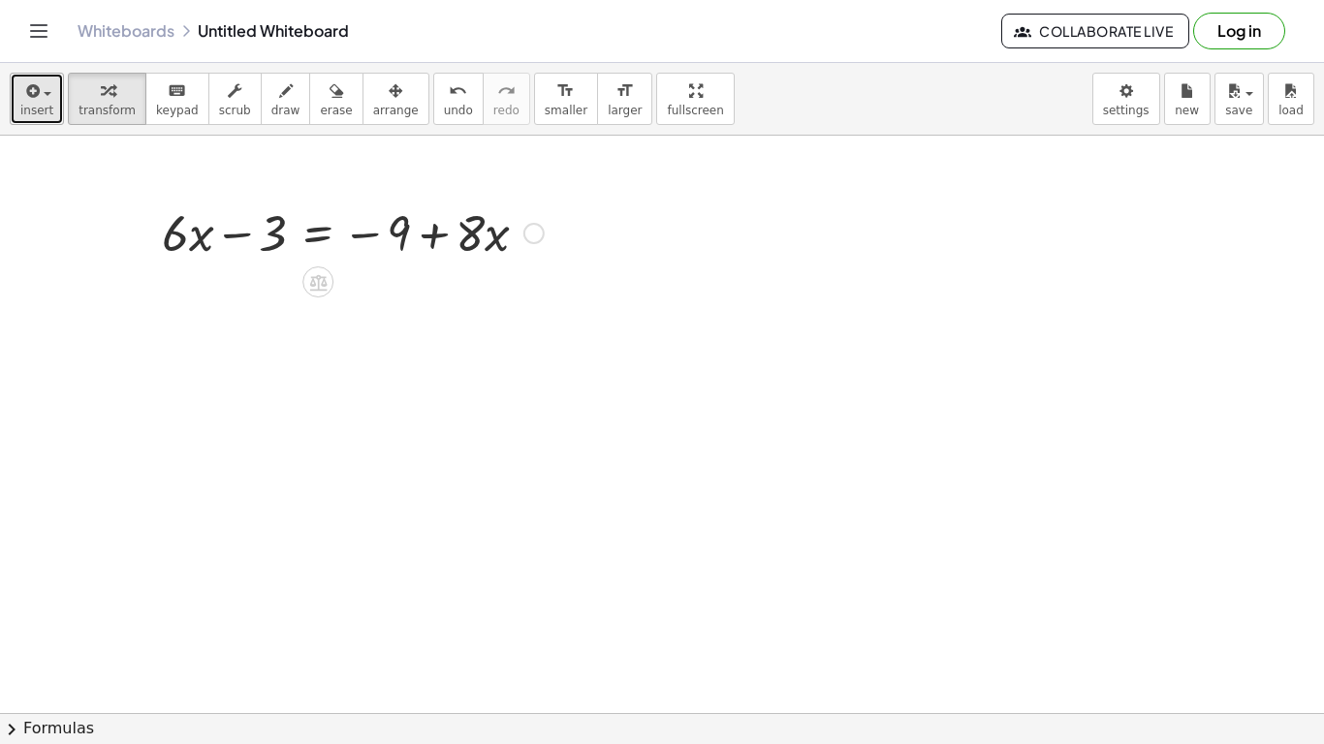
click at [27, 99] on icon "button" at bounding box center [30, 90] width 17 height 23
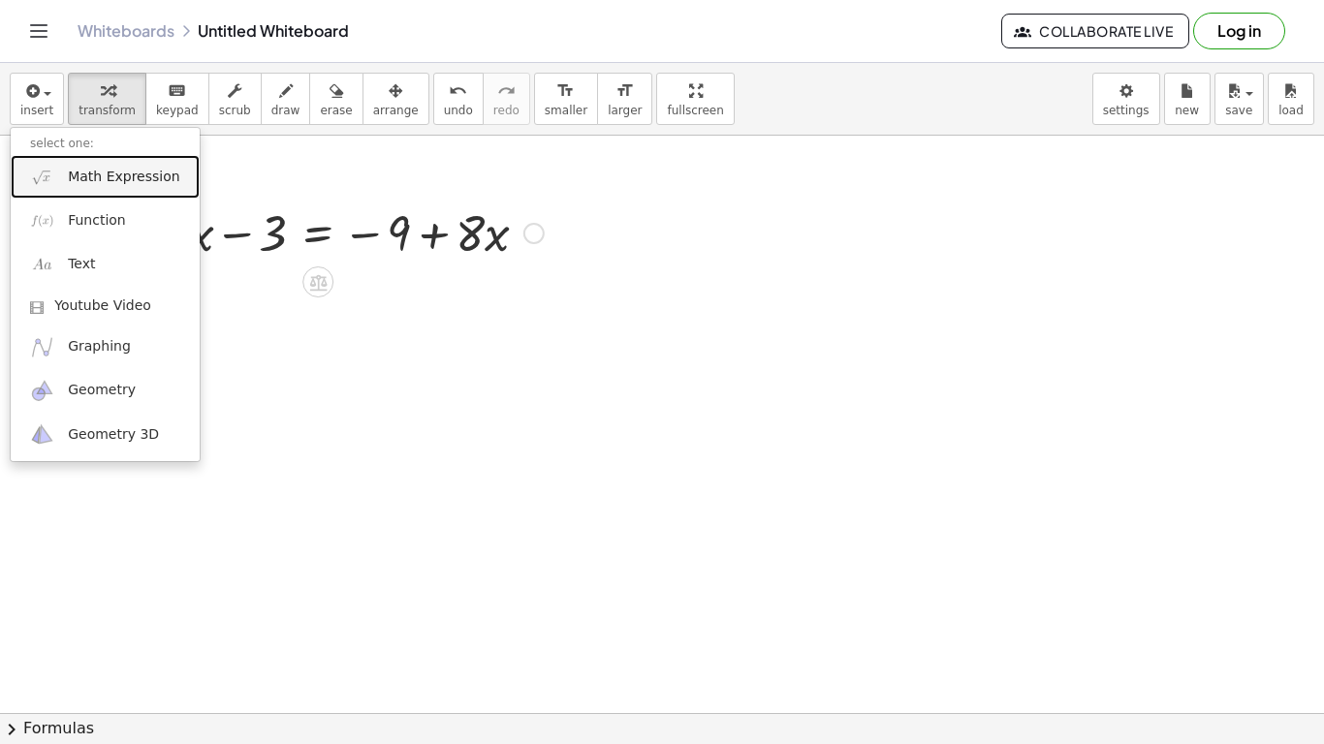
click at [134, 177] on span "Math Expression" at bounding box center [123, 177] width 111 height 19
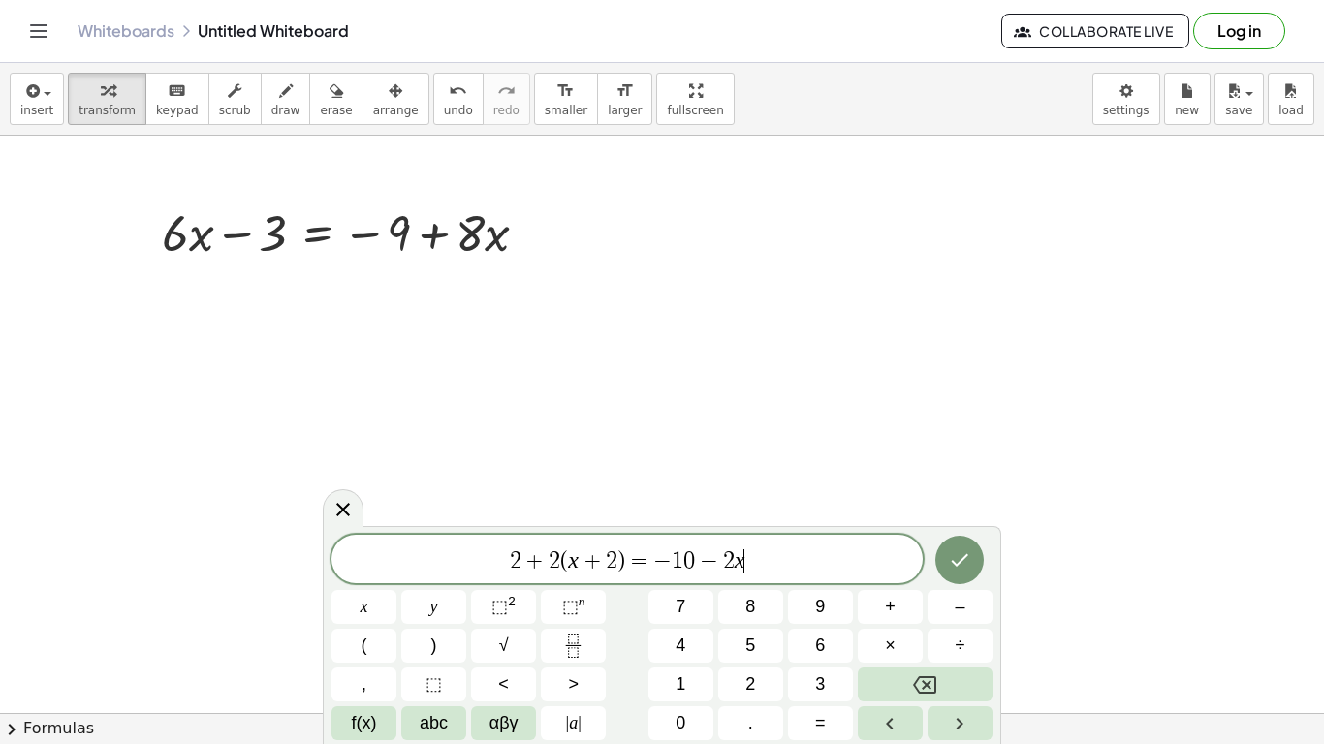
scroll to position [0, 0]
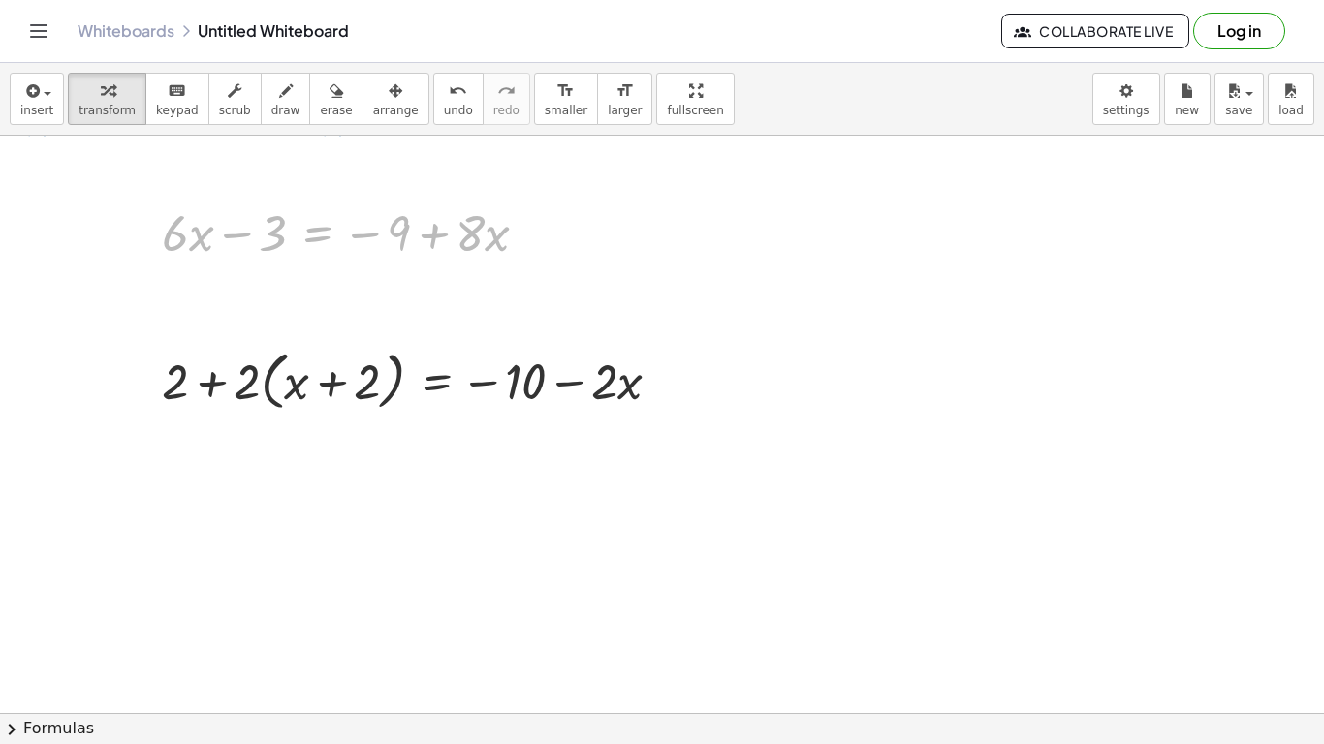
drag, startPoint x: 324, startPoint y: 251, endPoint x: 190, endPoint y: 144, distance: 171.1
click at [272, 227] on div at bounding box center [352, 232] width 401 height 66
drag, startPoint x: 272, startPoint y: 227, endPoint x: 437, endPoint y: 213, distance: 165.4
click at [437, 213] on div at bounding box center [352, 232] width 401 height 66
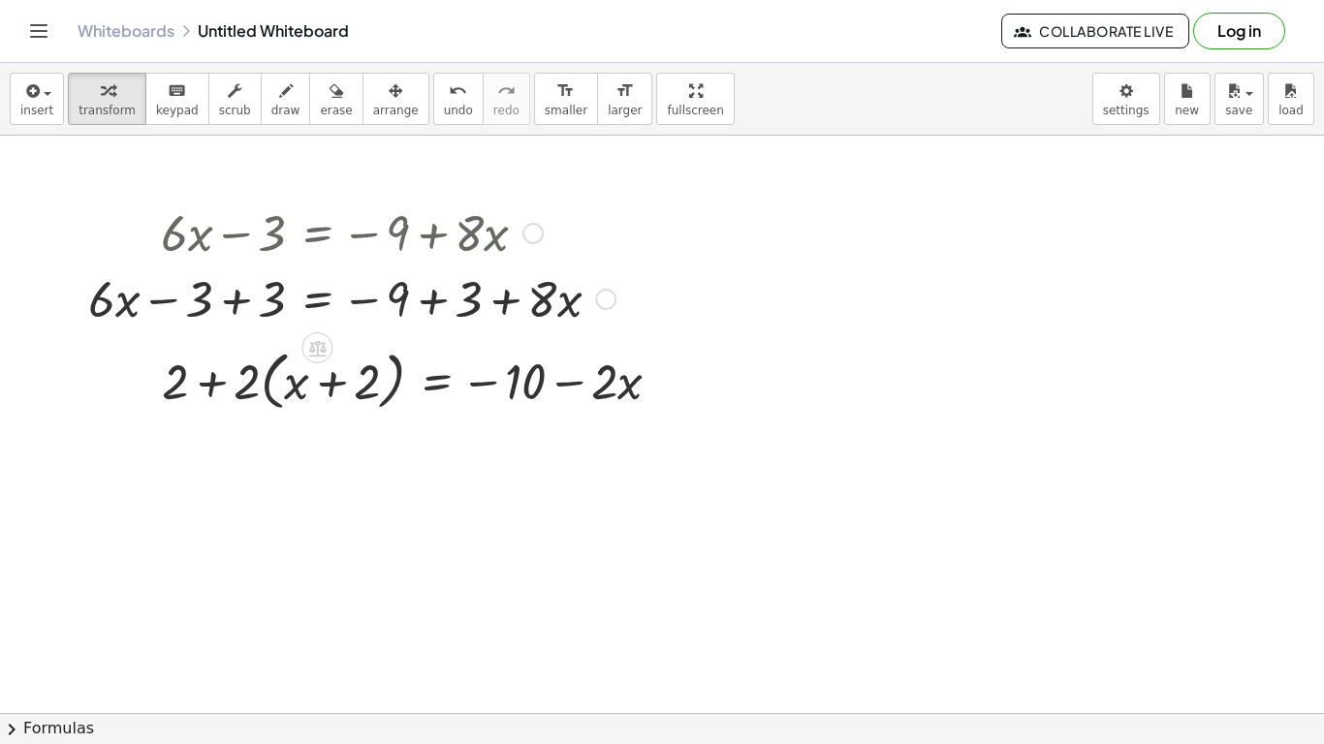
click at [322, 289] on div at bounding box center [352, 298] width 547 height 66
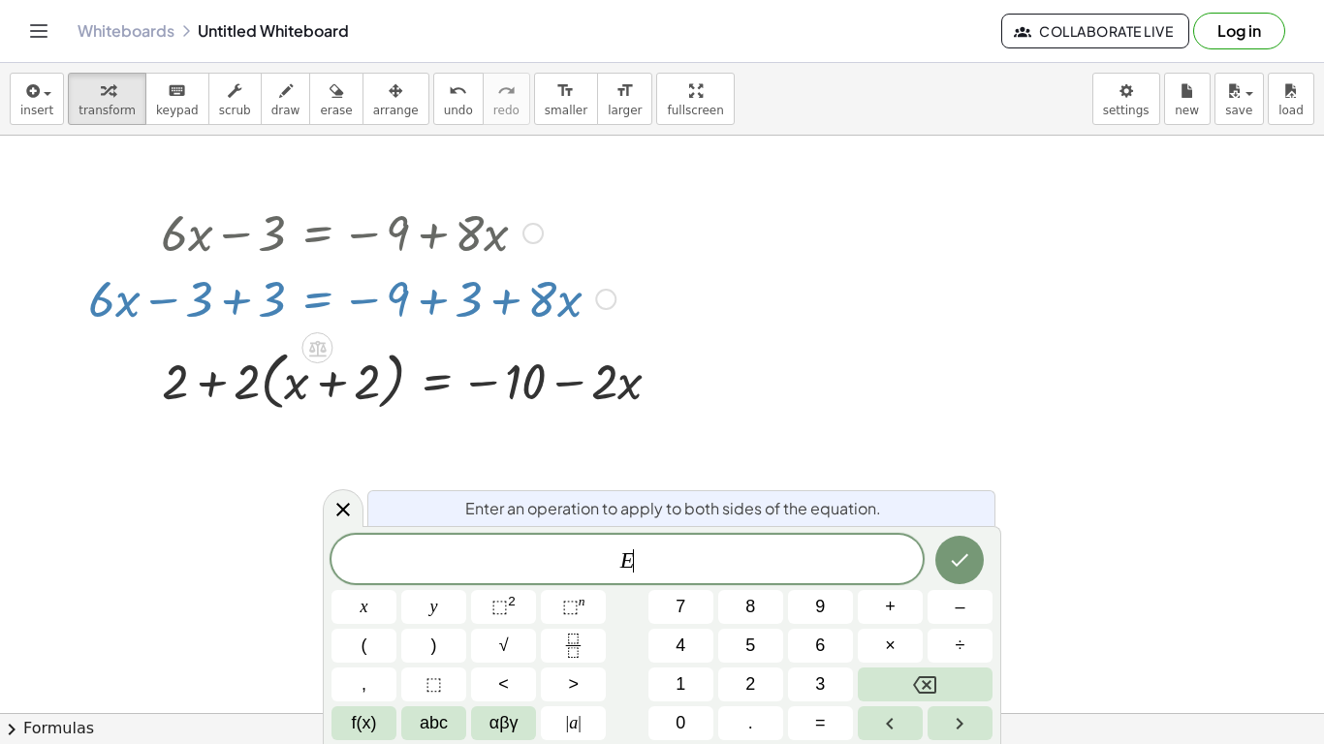
scroll to position [8, 0]
click at [1160, 92] on div "insert select one: Math Expression Function Text Youtube Video Graphing Geometr…" at bounding box center [662, 99] width 1324 height 73
click at [1149, 90] on body "Graspable Math Activities Get Started Activity Bank Assigned Work Classes White…" at bounding box center [662, 372] width 1324 height 744
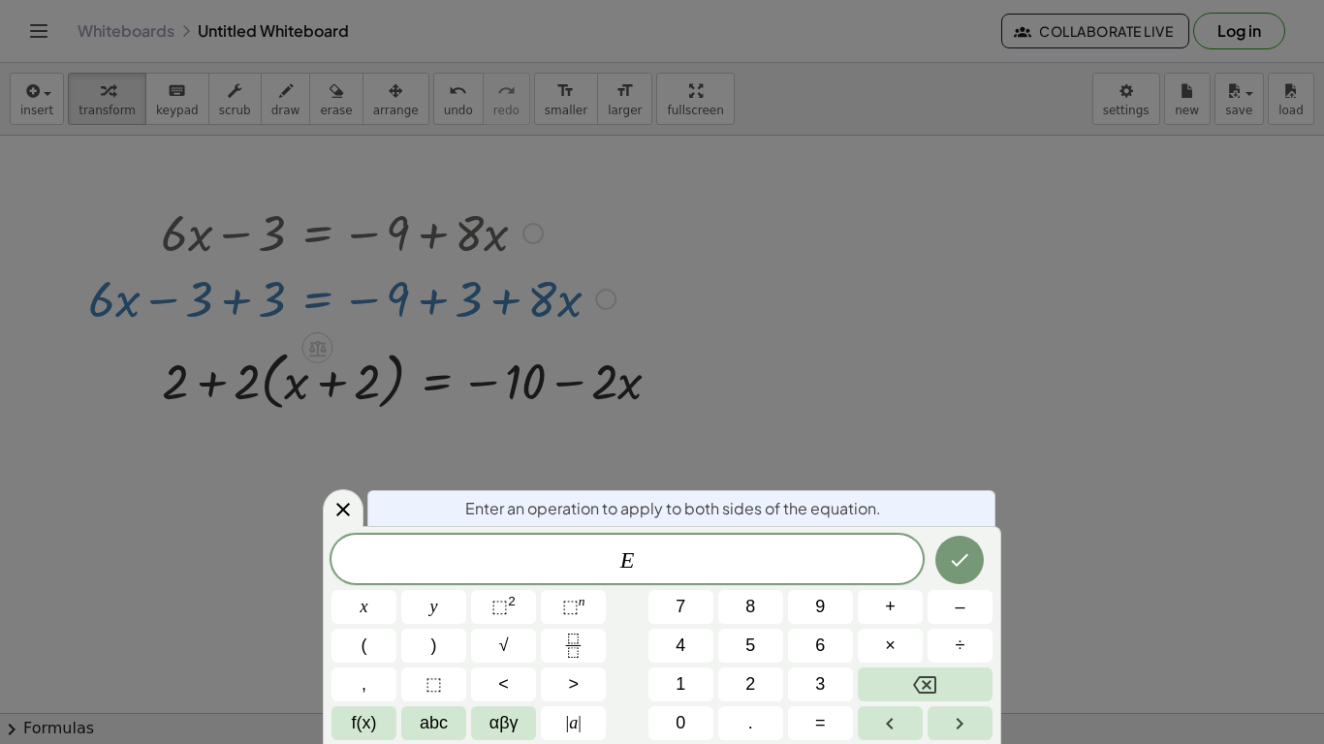
click at [0, 0] on div "× Document Settings These settings are saved with the document you are currentl…" at bounding box center [0, 0] width 0 height 0
